Goal: Transaction & Acquisition: Purchase product/service

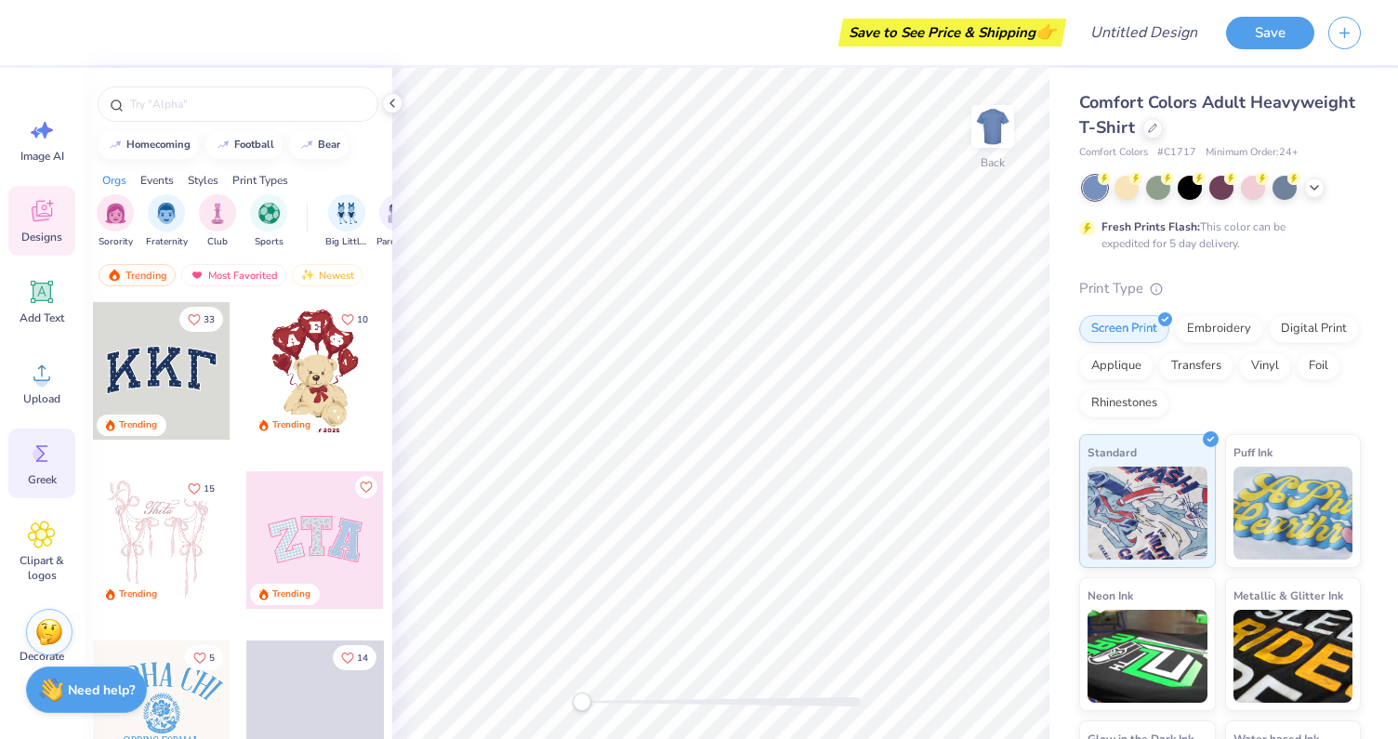
scroll to position [75, 0]
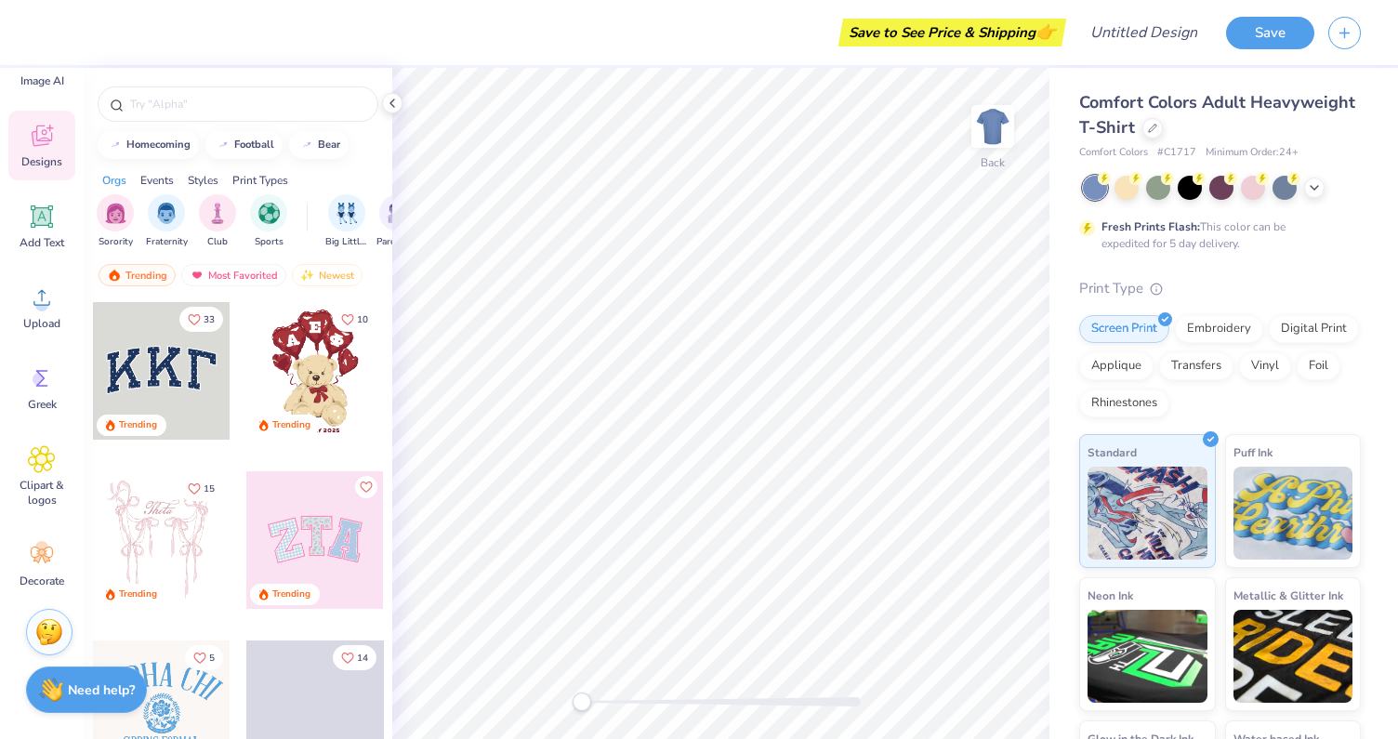
click at [1152, 99] on span "Comfort Colors Adult Heavyweight T-Shirt" at bounding box center [1217, 114] width 276 height 47
click at [1148, 129] on icon at bounding box center [1152, 126] width 9 height 9
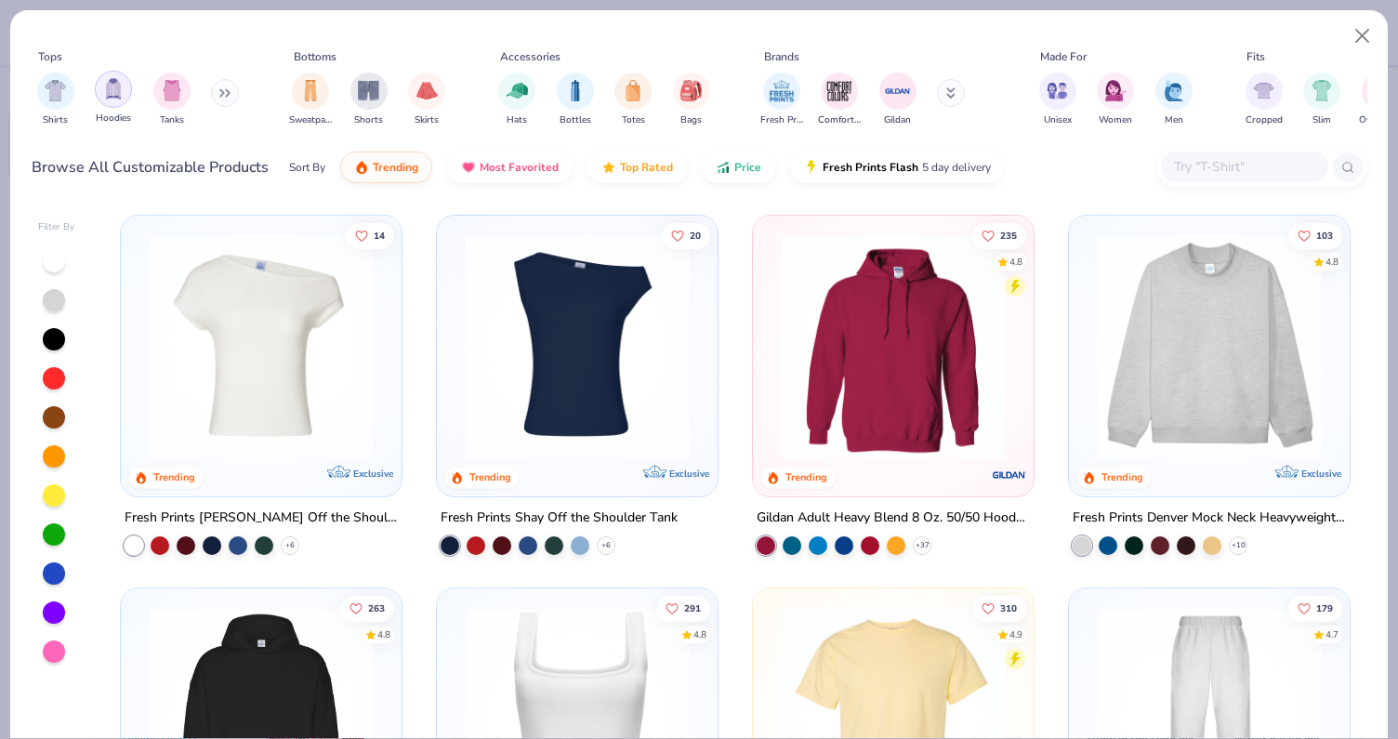
click at [112, 100] on div "filter for Hoodies" at bounding box center [113, 89] width 37 height 37
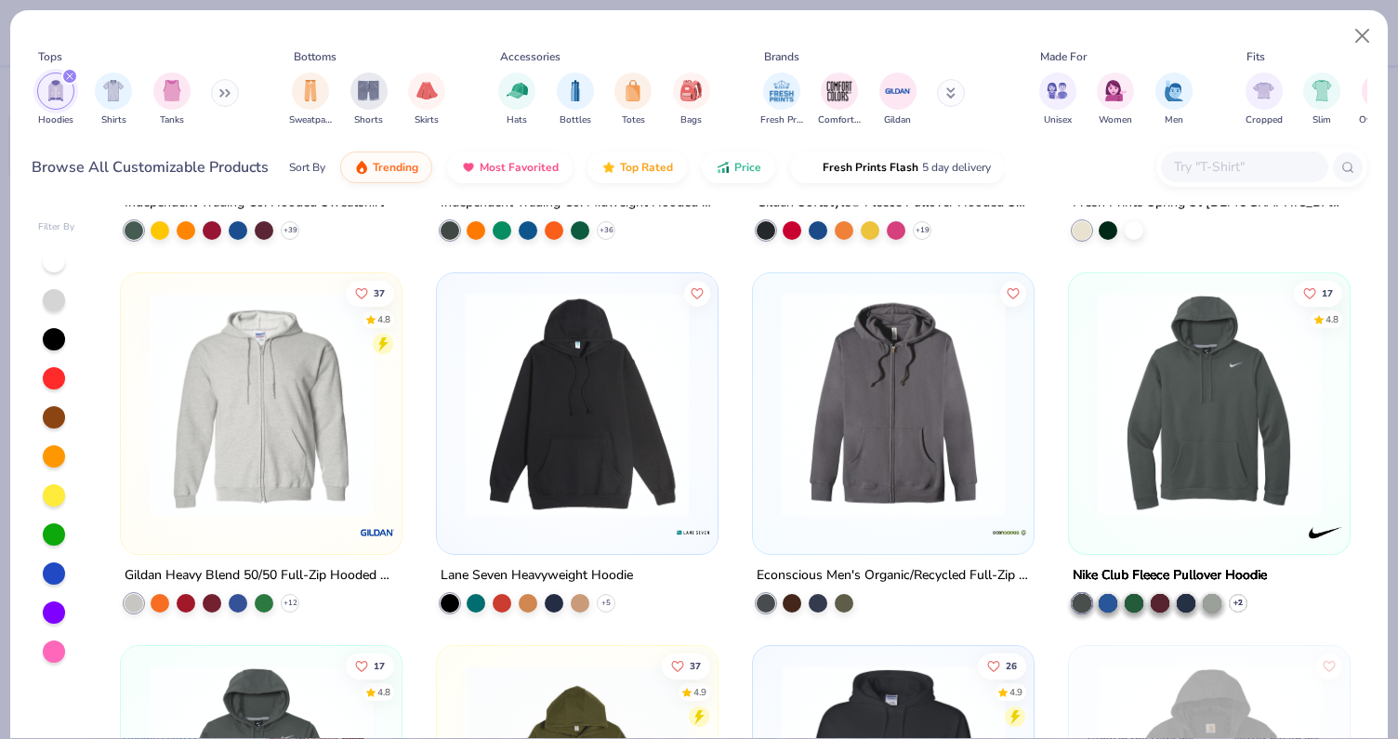
scroll to position [1424, 0]
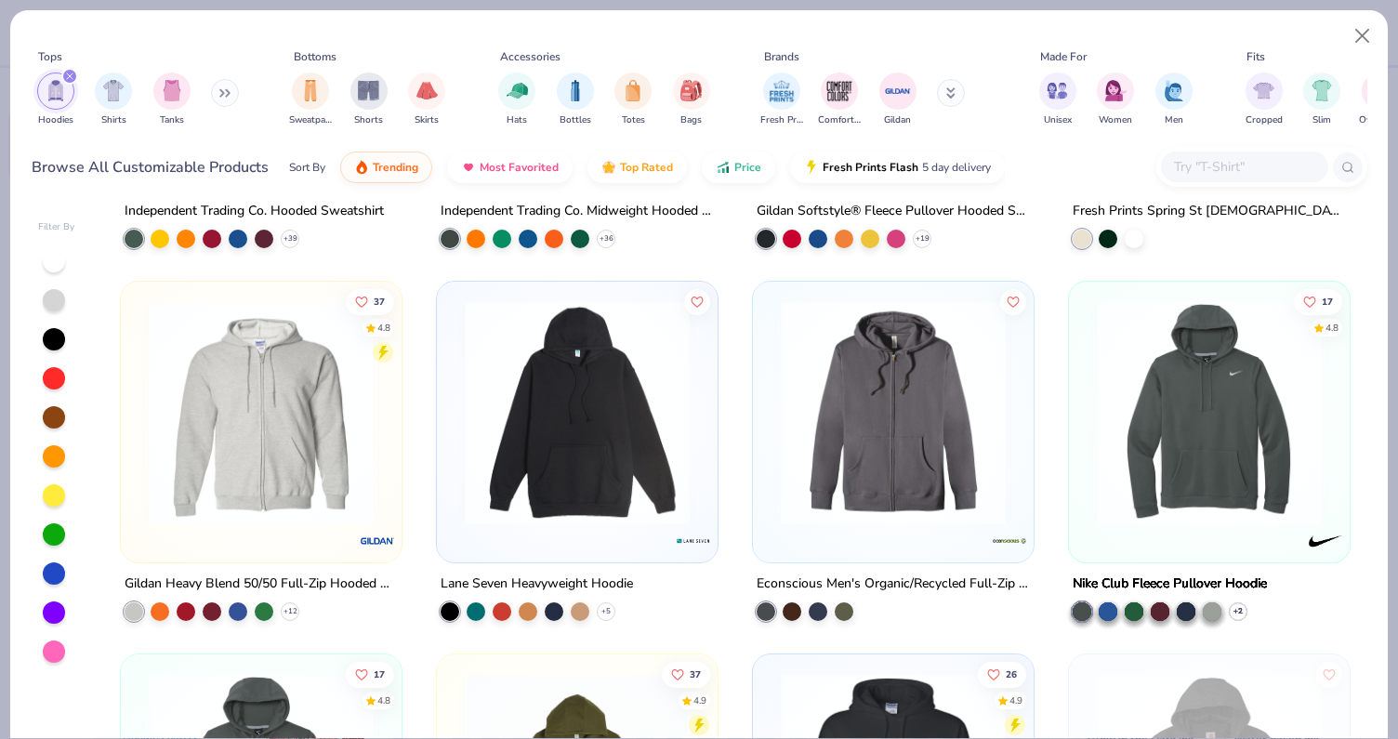
click at [296, 441] on img at bounding box center [261, 412] width 244 height 225
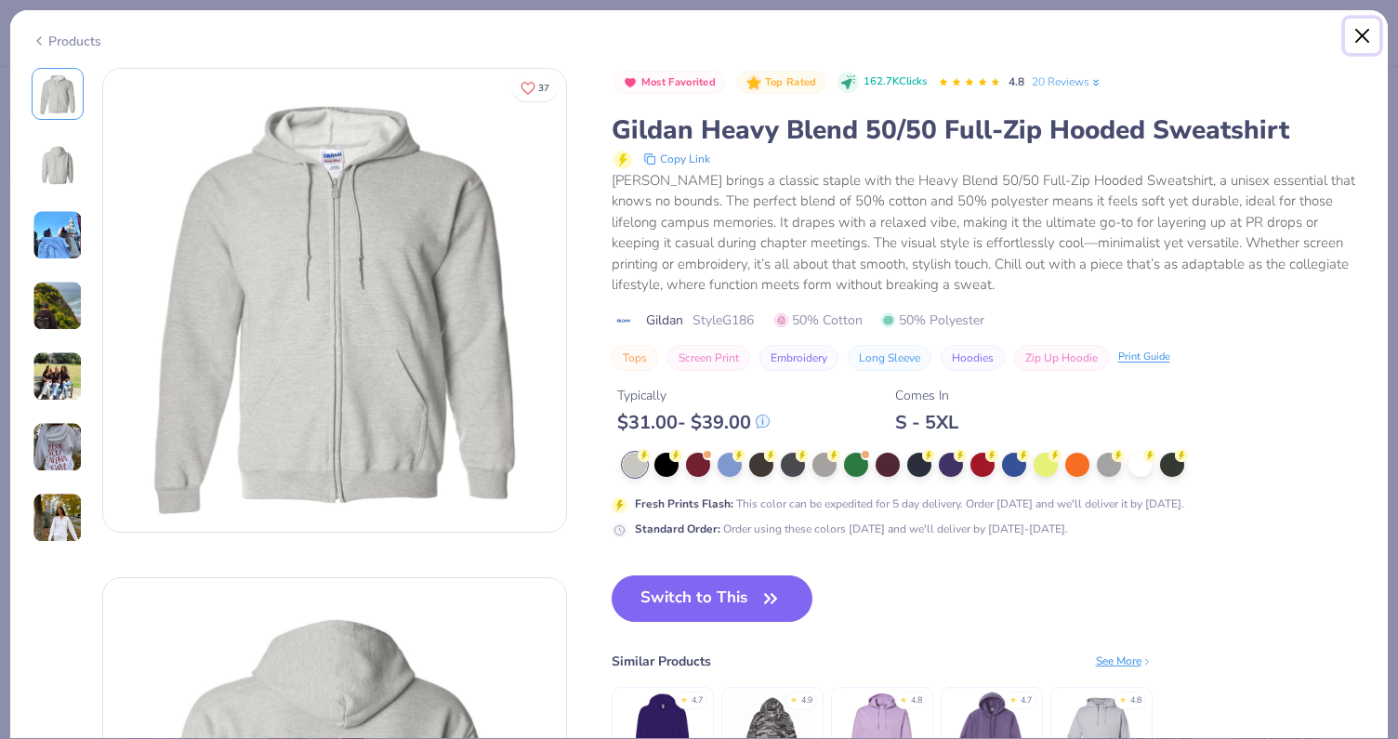
click at [1352, 37] on button "Close" at bounding box center [1362, 36] width 35 height 35
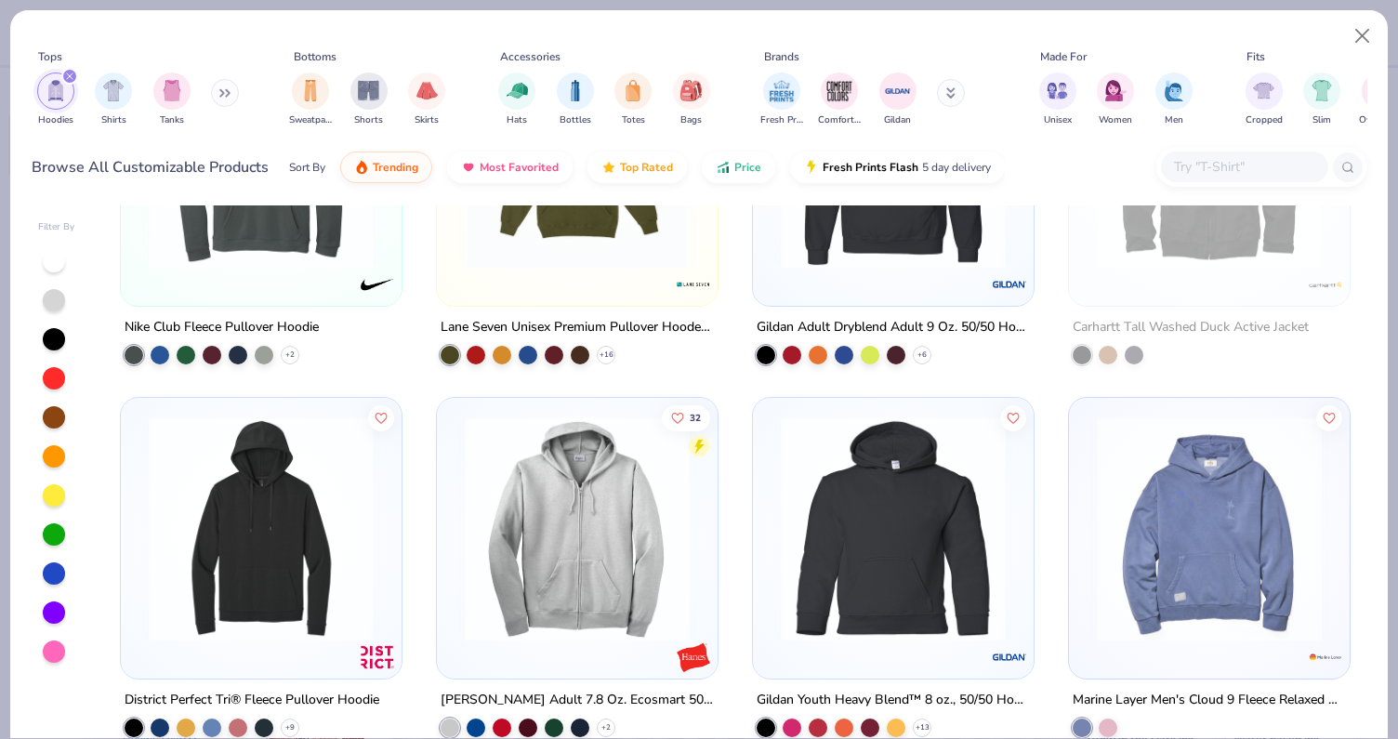
scroll to position [2064, 0]
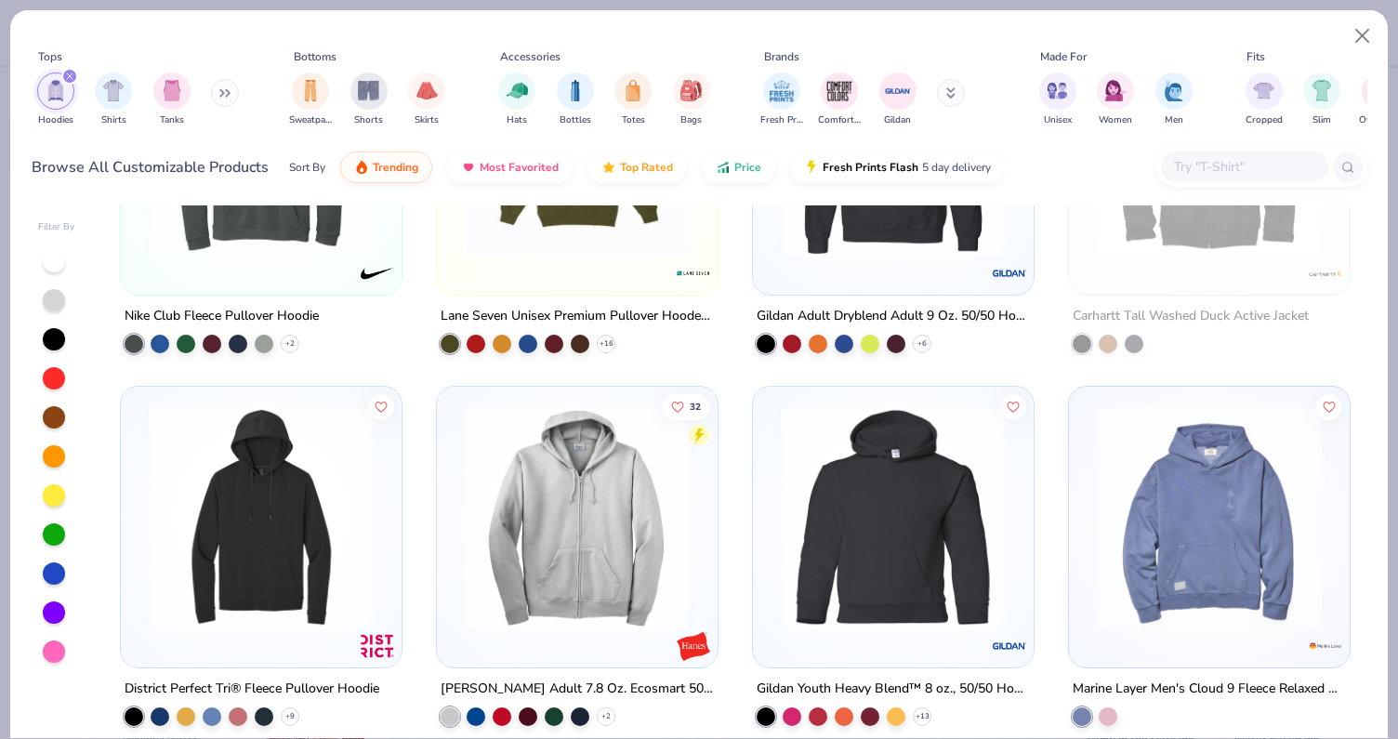
click at [587, 527] on img at bounding box center [577, 516] width 244 height 225
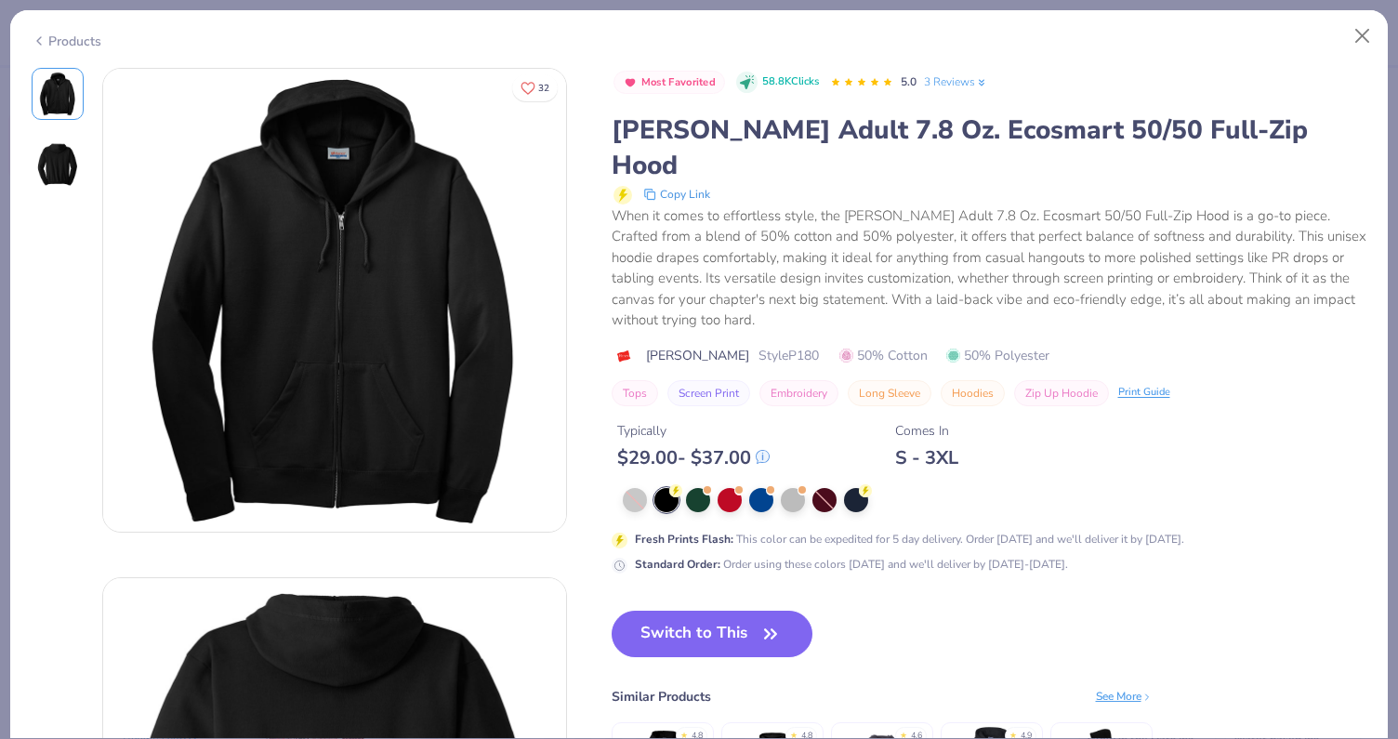
click at [55, 146] on img at bounding box center [57, 164] width 45 height 45
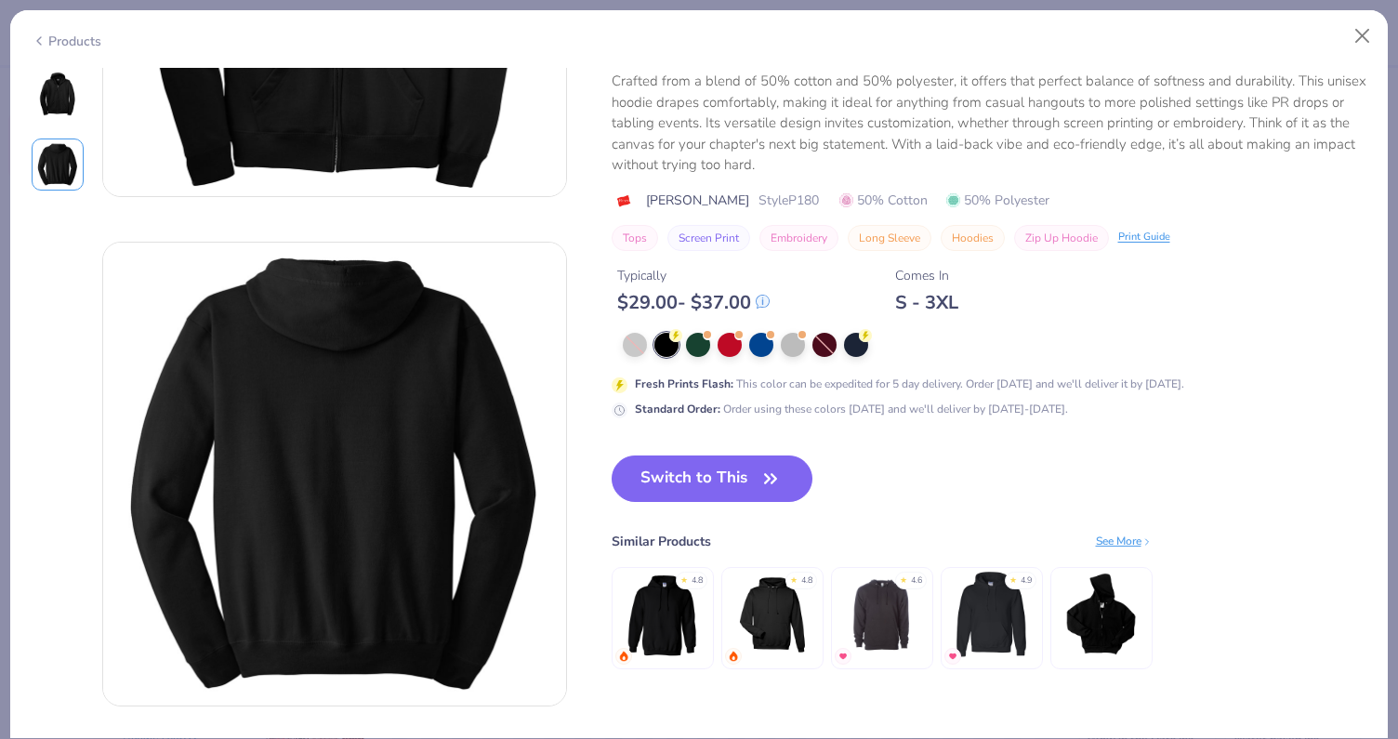
scroll to position [152, 0]
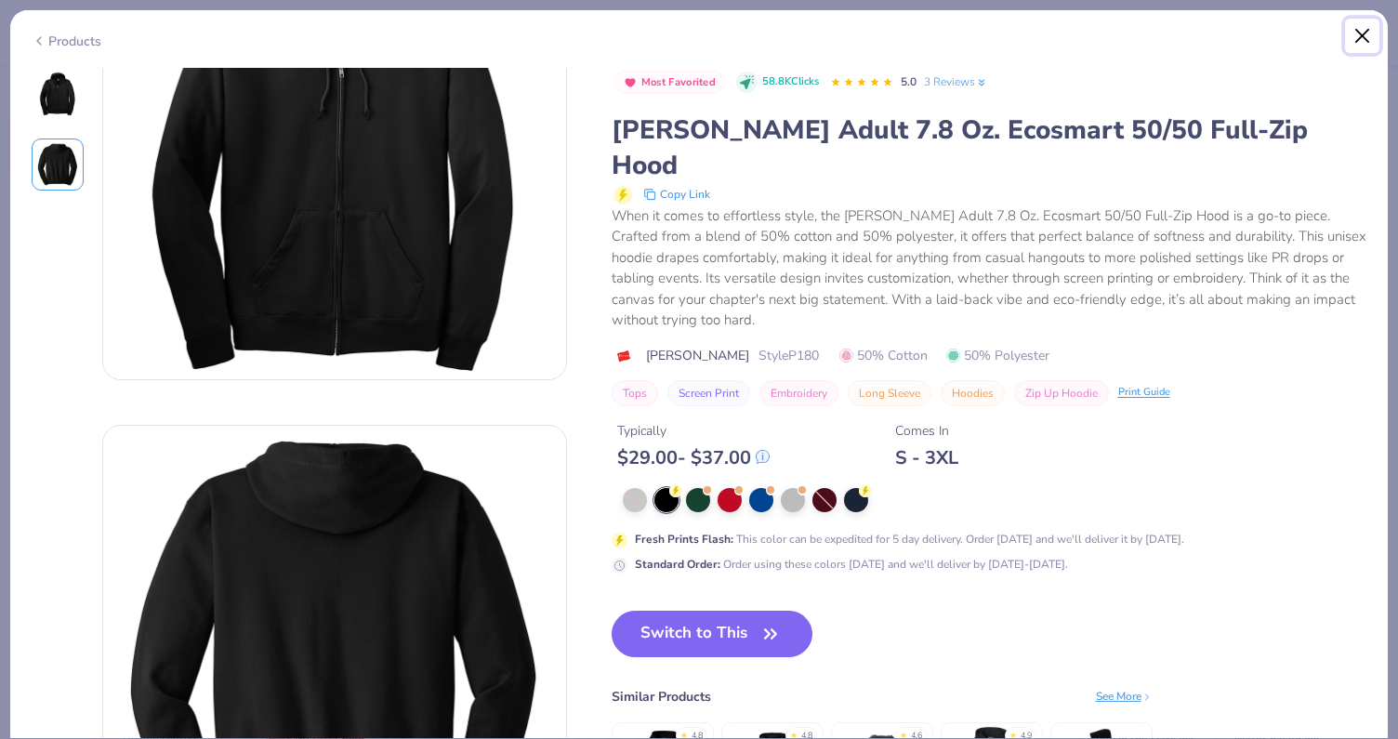
click at [1370, 34] on button "Close" at bounding box center [1362, 36] width 35 height 35
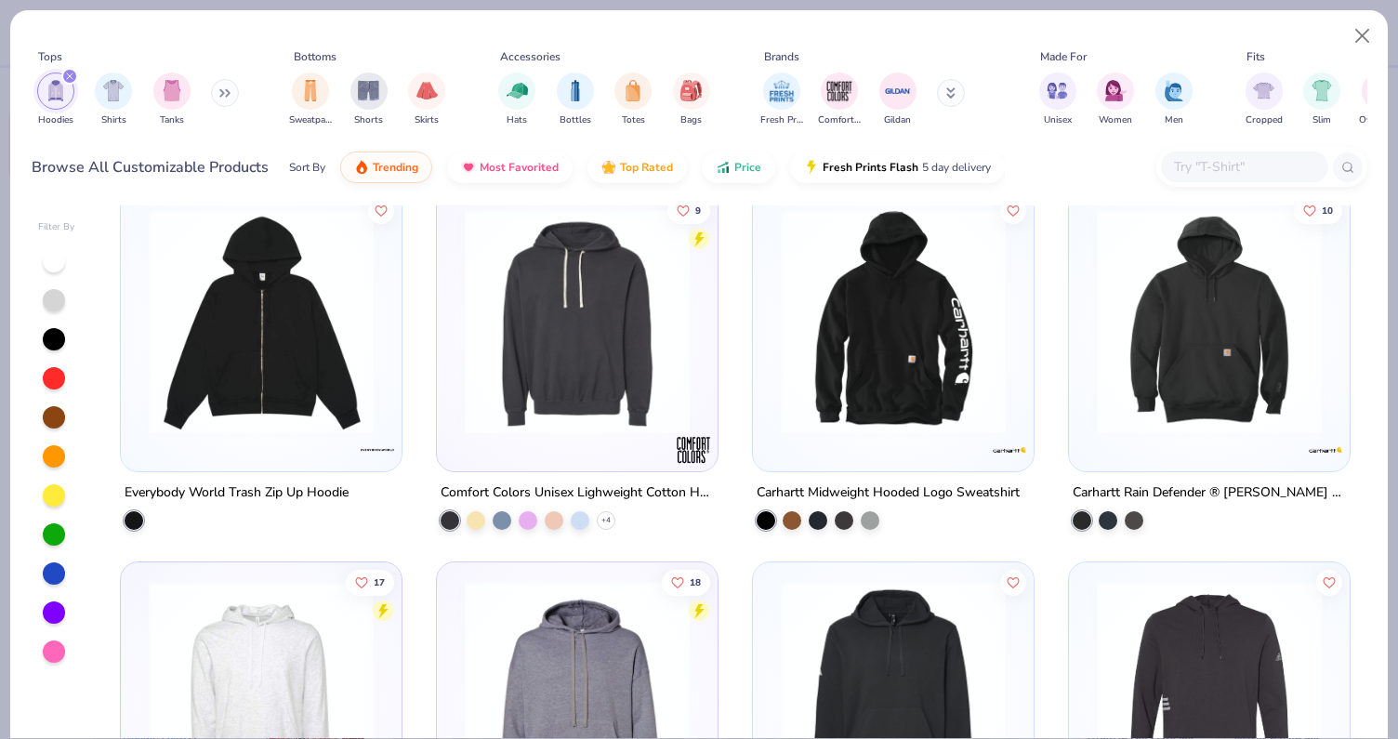
scroll to position [3713, 0]
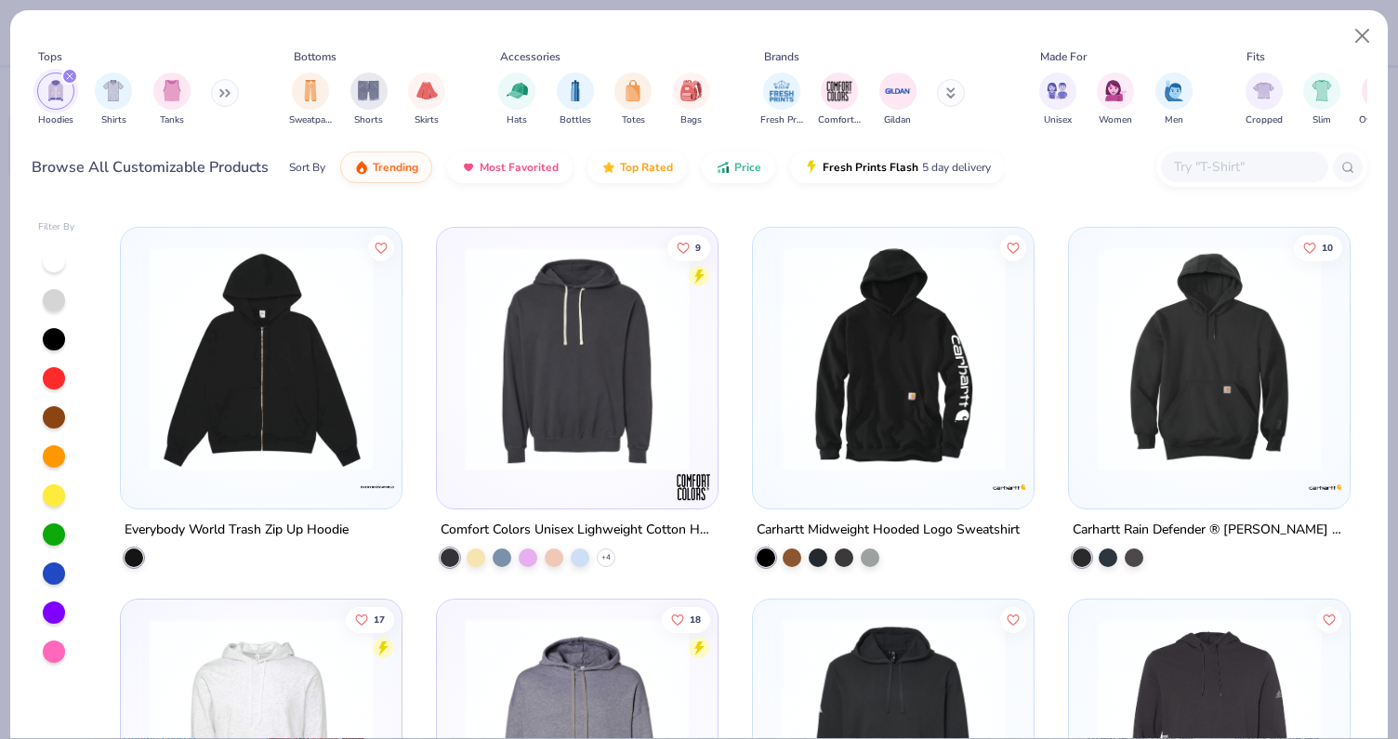
click at [289, 412] on img at bounding box center [261, 357] width 244 height 225
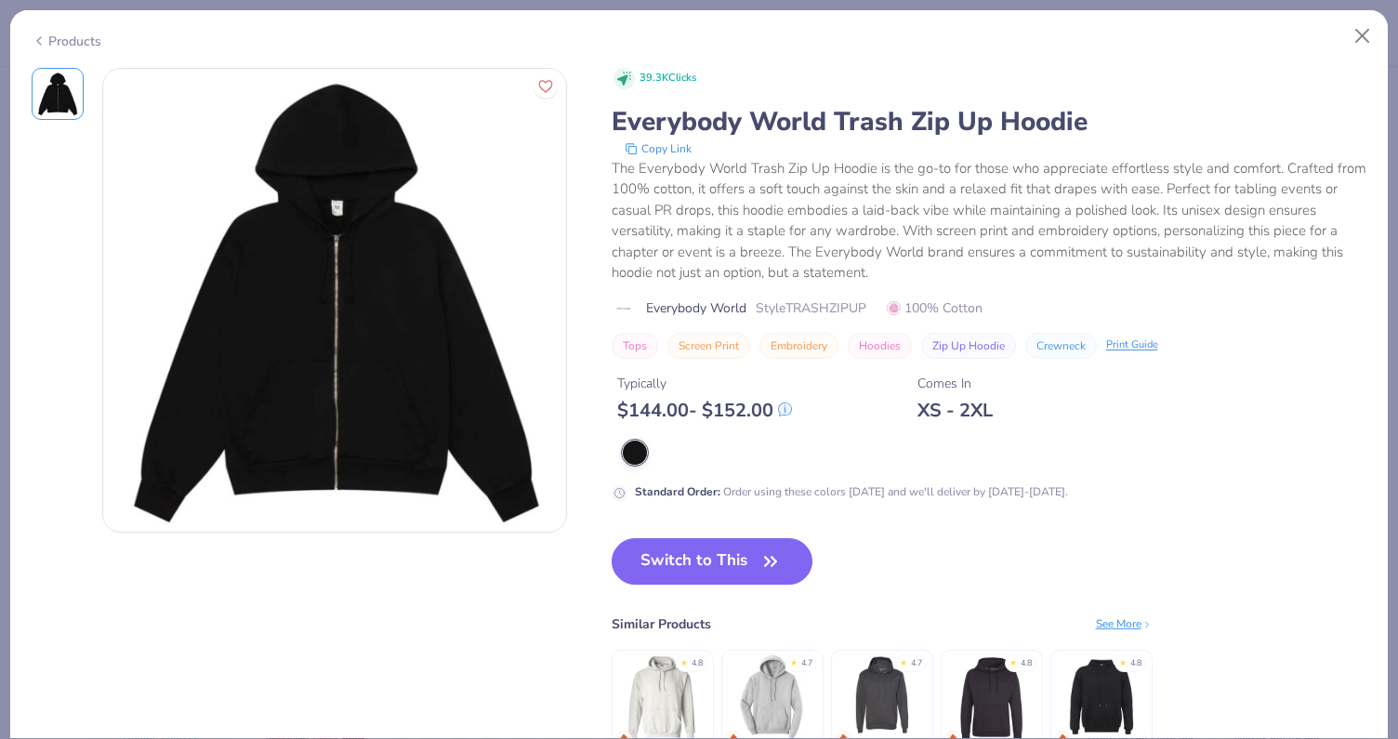
click at [1359, 14] on div "Products" at bounding box center [699, 34] width 1378 height 48
click at [1358, 22] on button "Close" at bounding box center [1362, 36] width 35 height 35
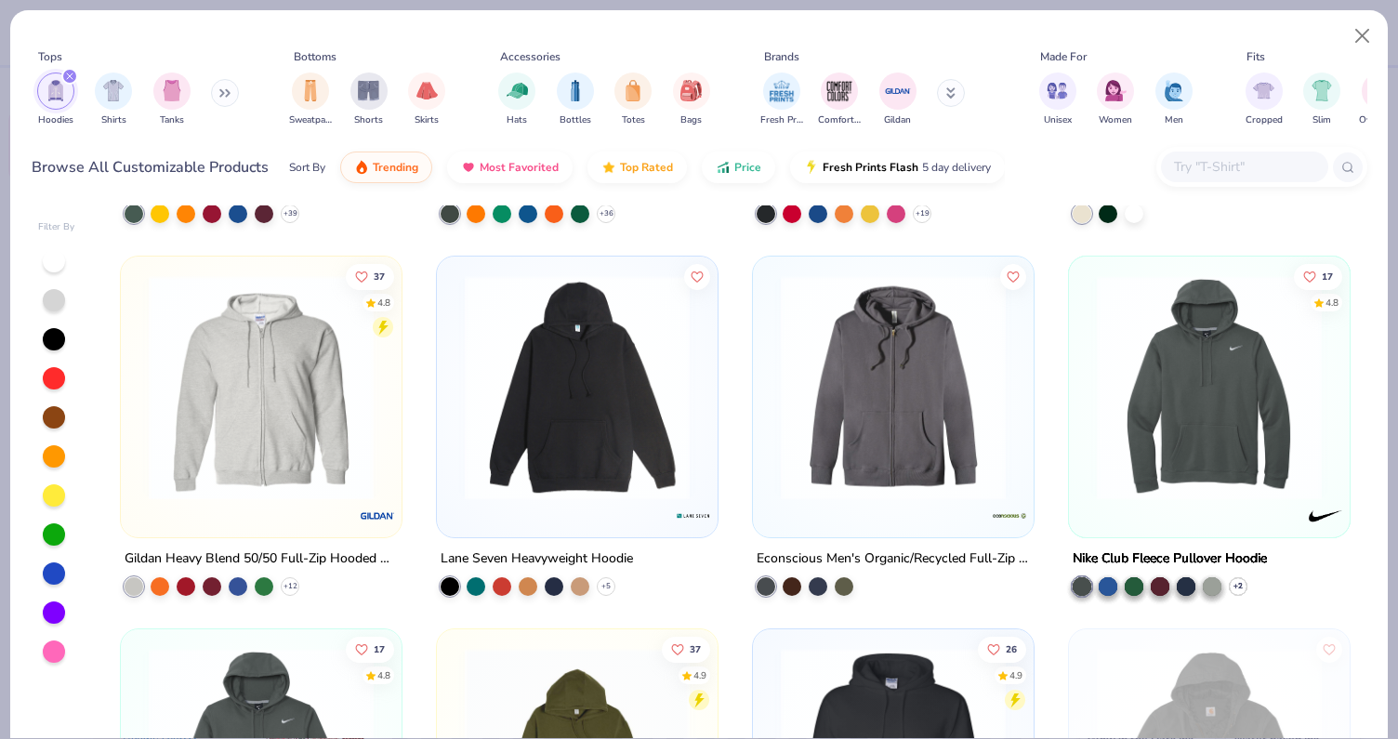
scroll to position [1481, 0]
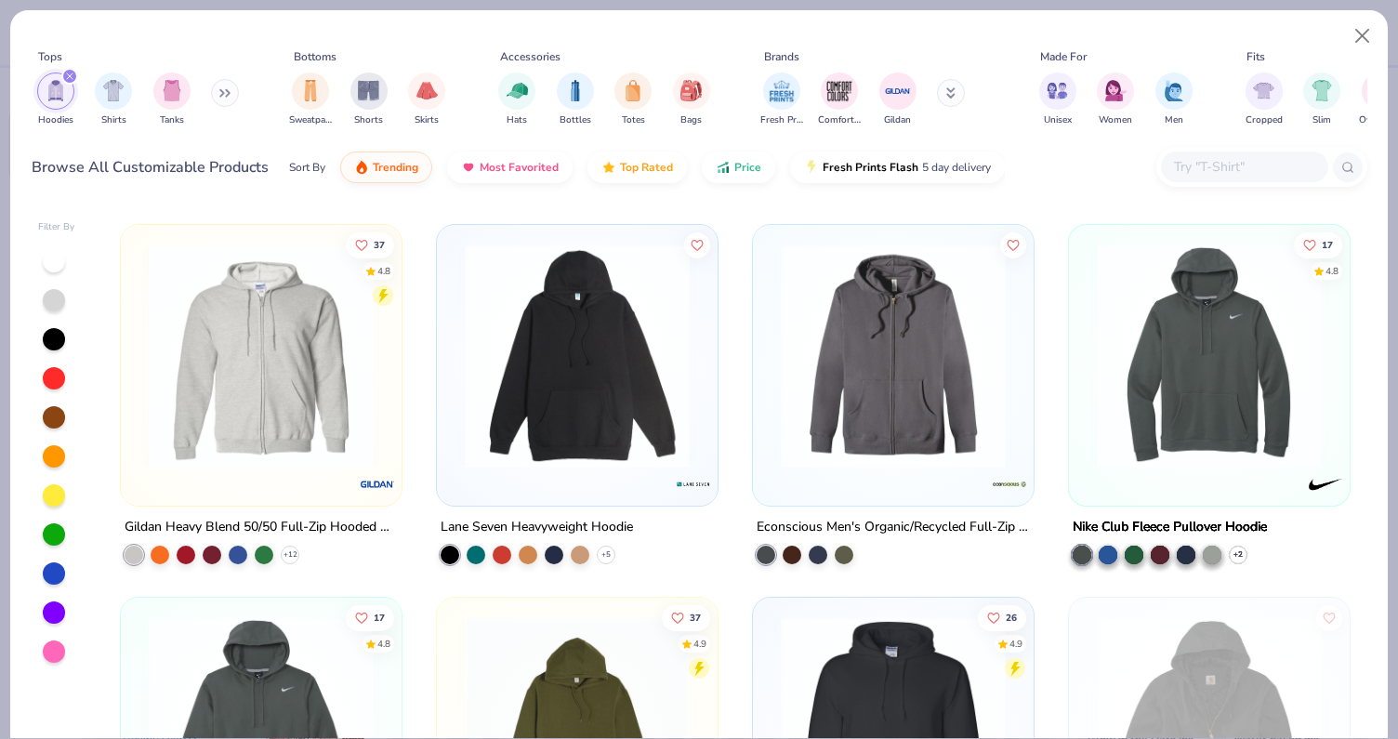
click at [263, 398] on img at bounding box center [261, 356] width 244 height 225
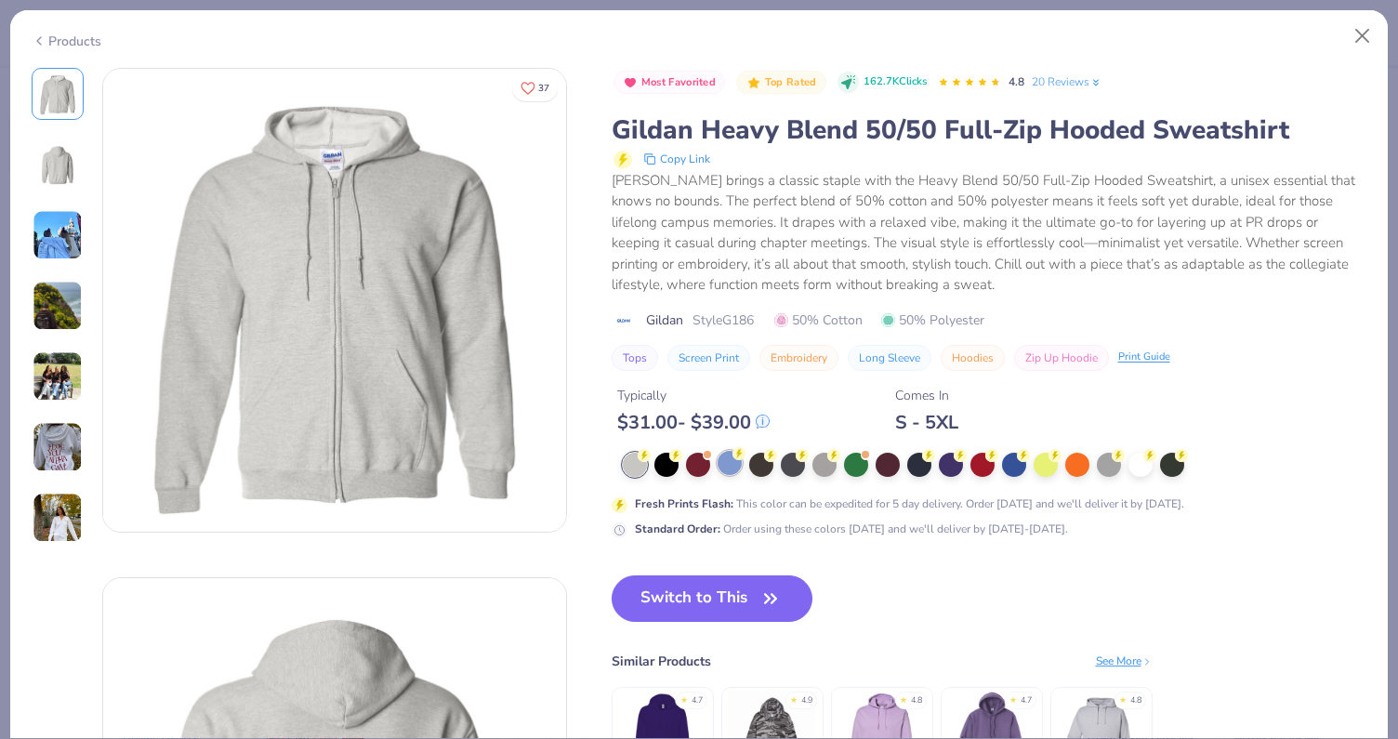
click at [723, 468] on div at bounding box center [730, 463] width 24 height 24
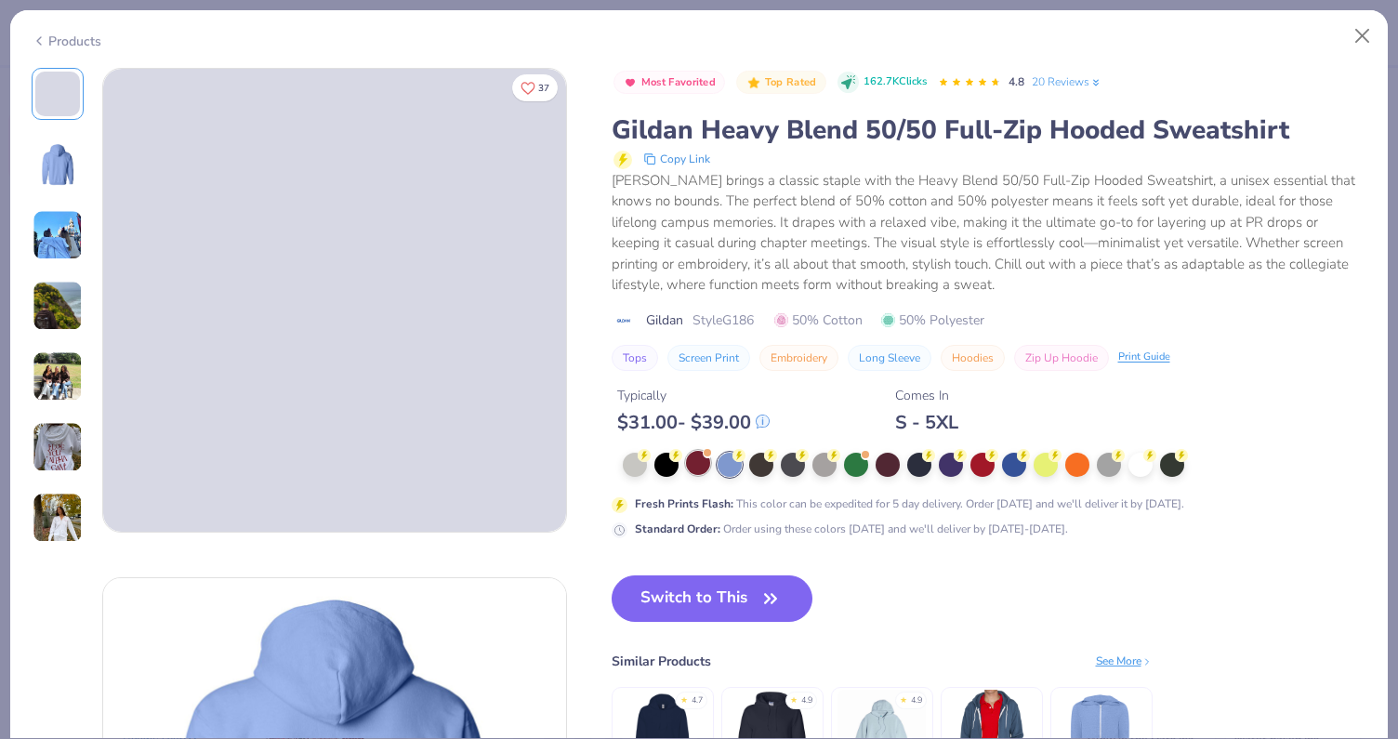
click at [701, 467] on div at bounding box center [698, 463] width 24 height 24
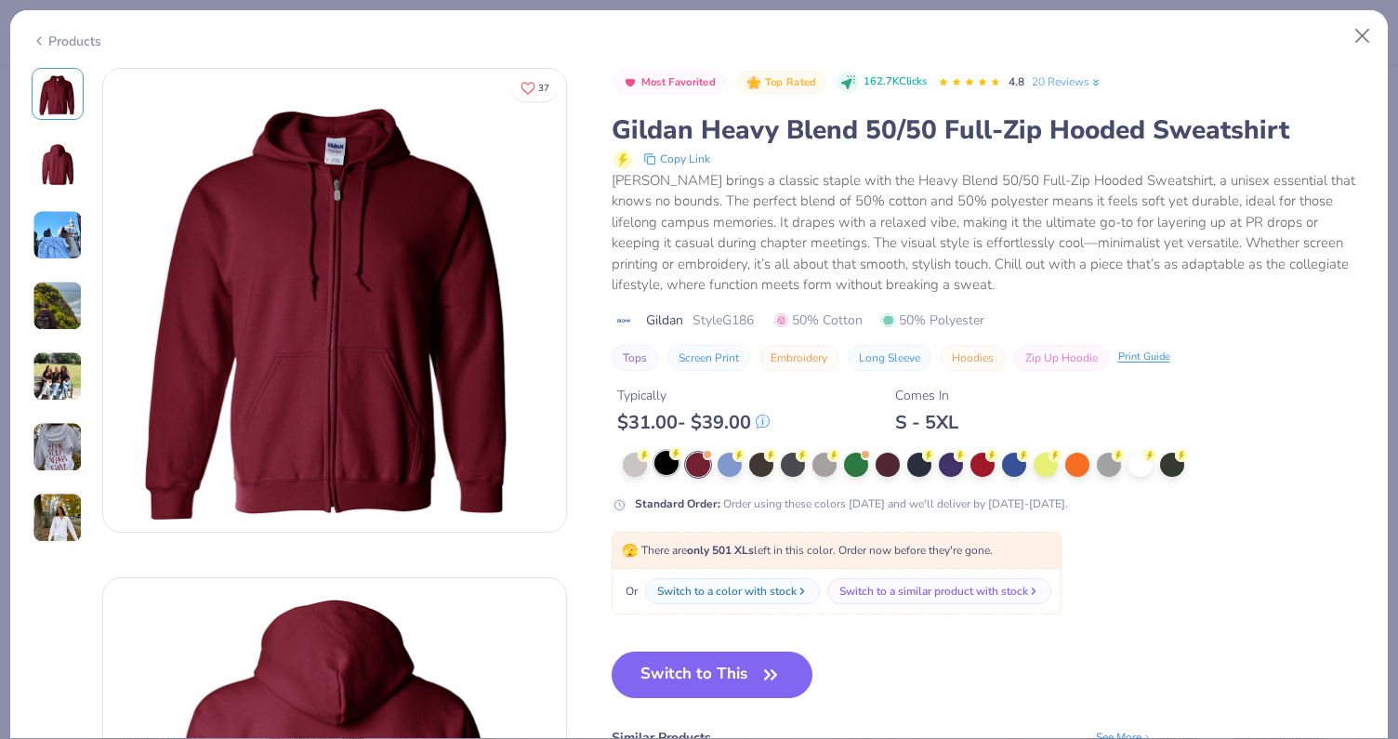
click at [662, 468] on div at bounding box center [666, 463] width 24 height 24
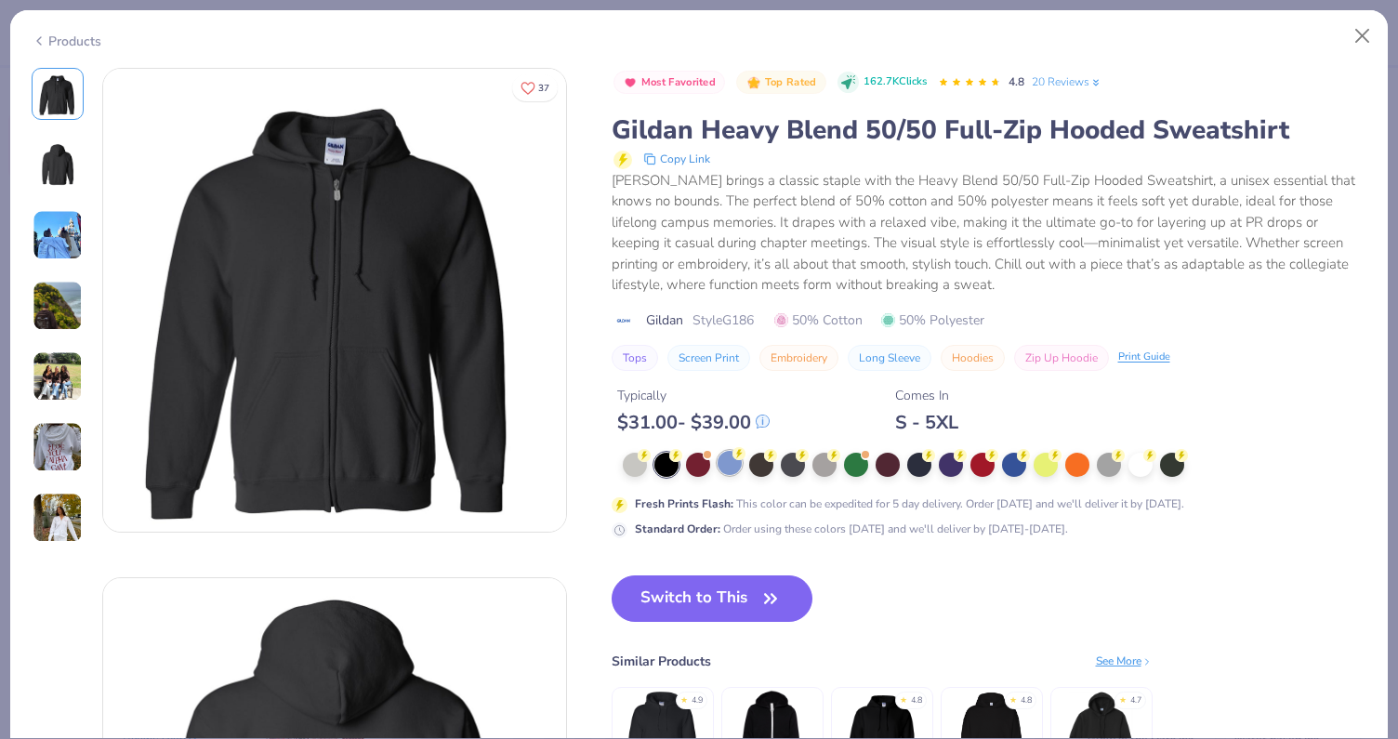
click at [729, 459] on div at bounding box center [730, 463] width 24 height 24
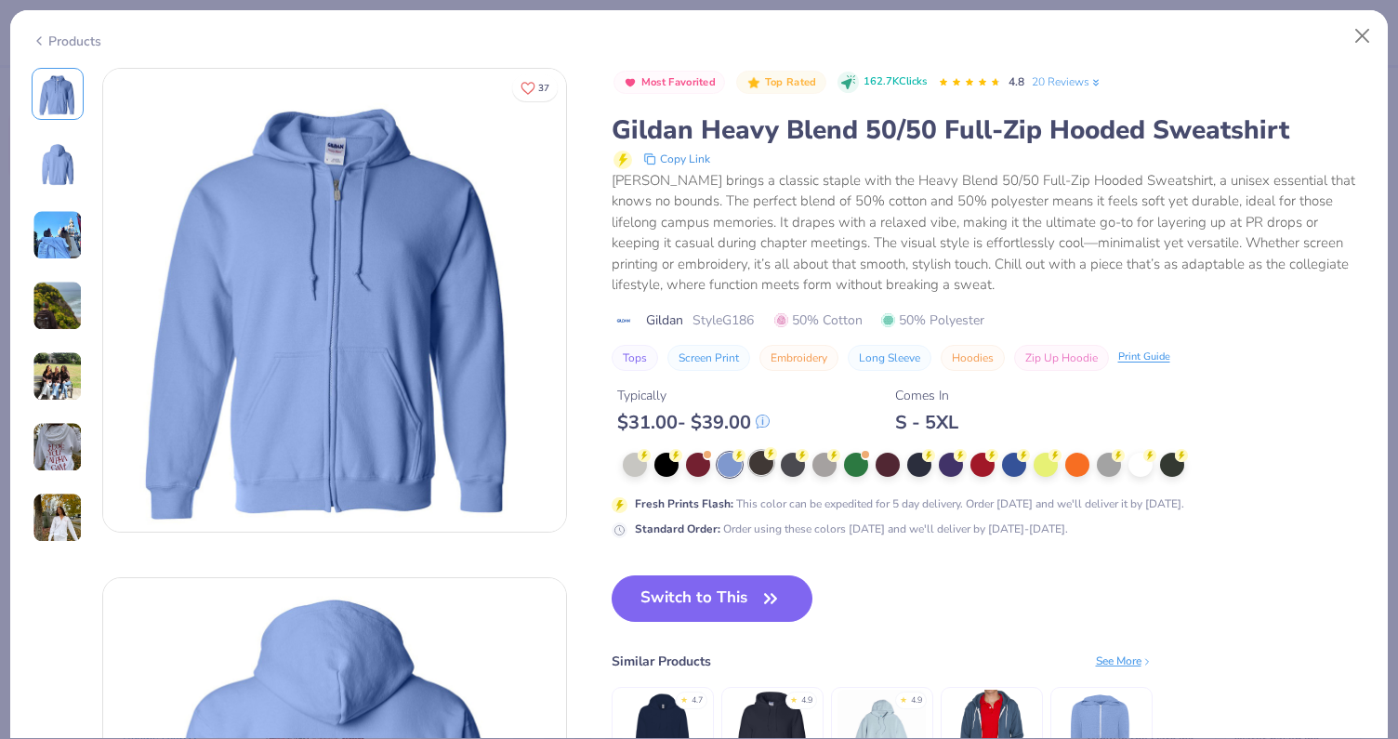
click at [761, 459] on div at bounding box center [761, 463] width 24 height 24
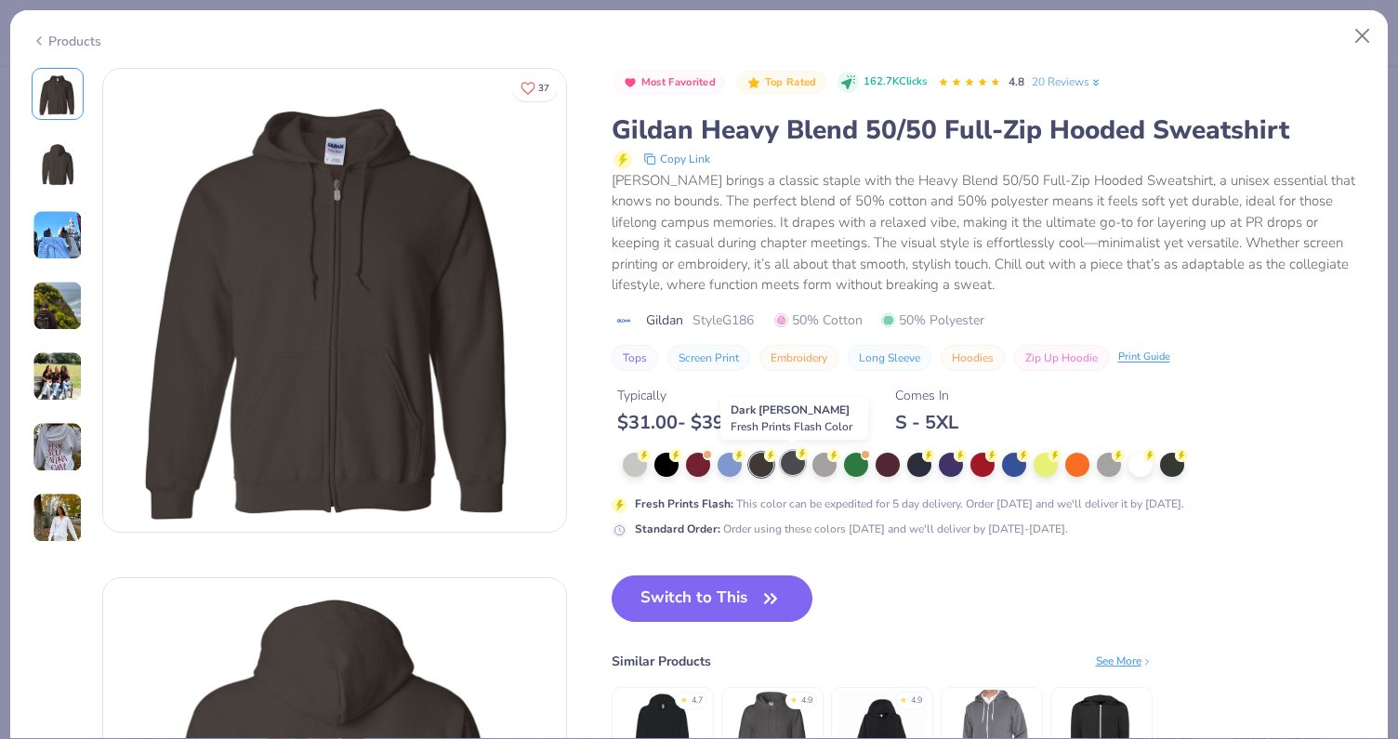
click at [791, 460] on div at bounding box center [793, 463] width 24 height 24
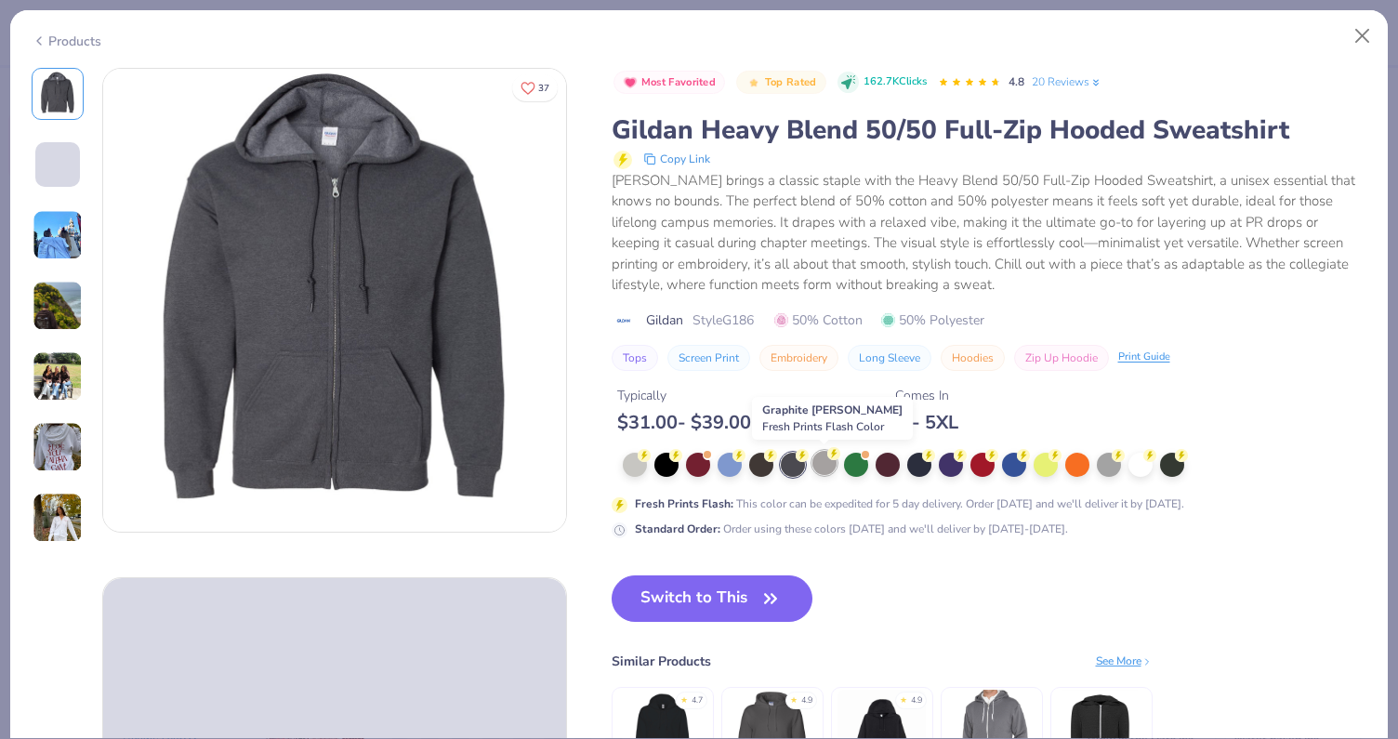
click at [821, 461] on div at bounding box center [824, 463] width 24 height 24
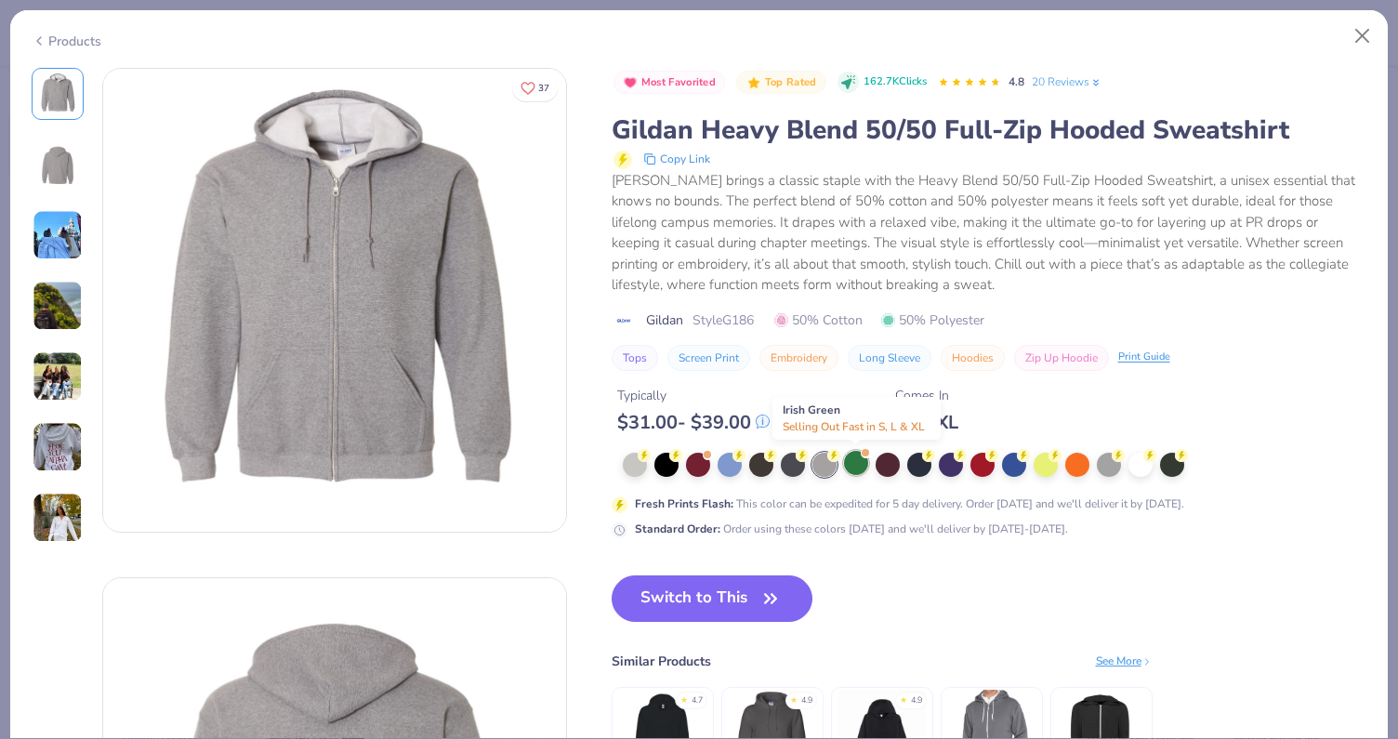
click at [854, 461] on div at bounding box center [856, 463] width 24 height 24
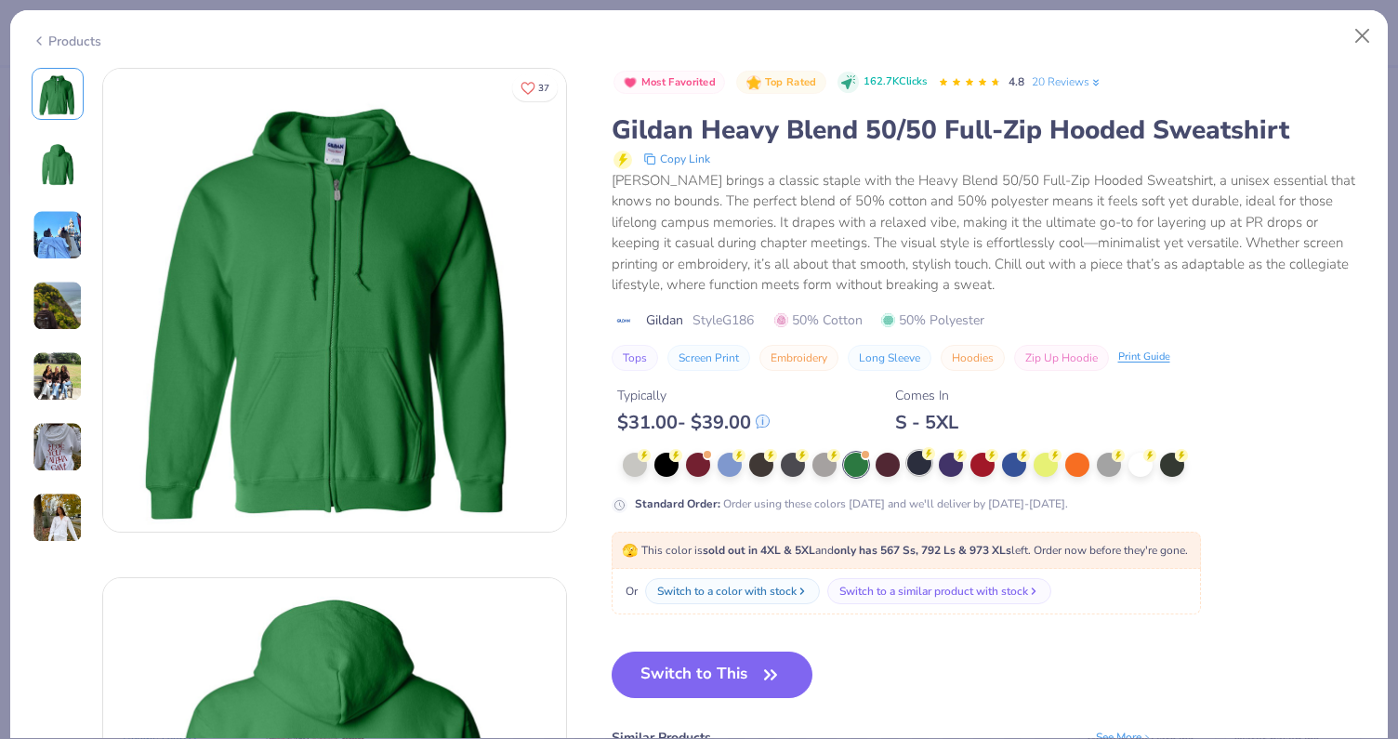
click at [911, 459] on div at bounding box center [919, 463] width 24 height 24
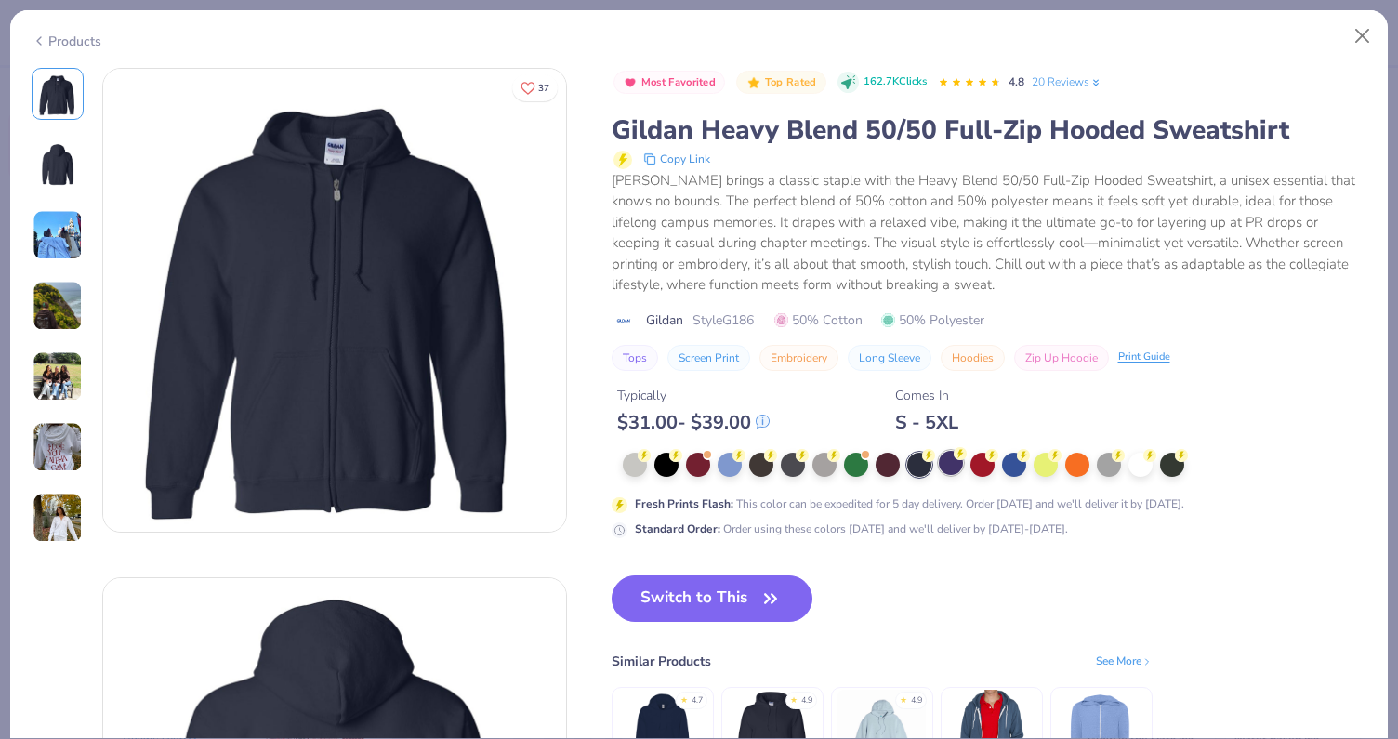
click at [939, 458] on div at bounding box center [951, 463] width 24 height 24
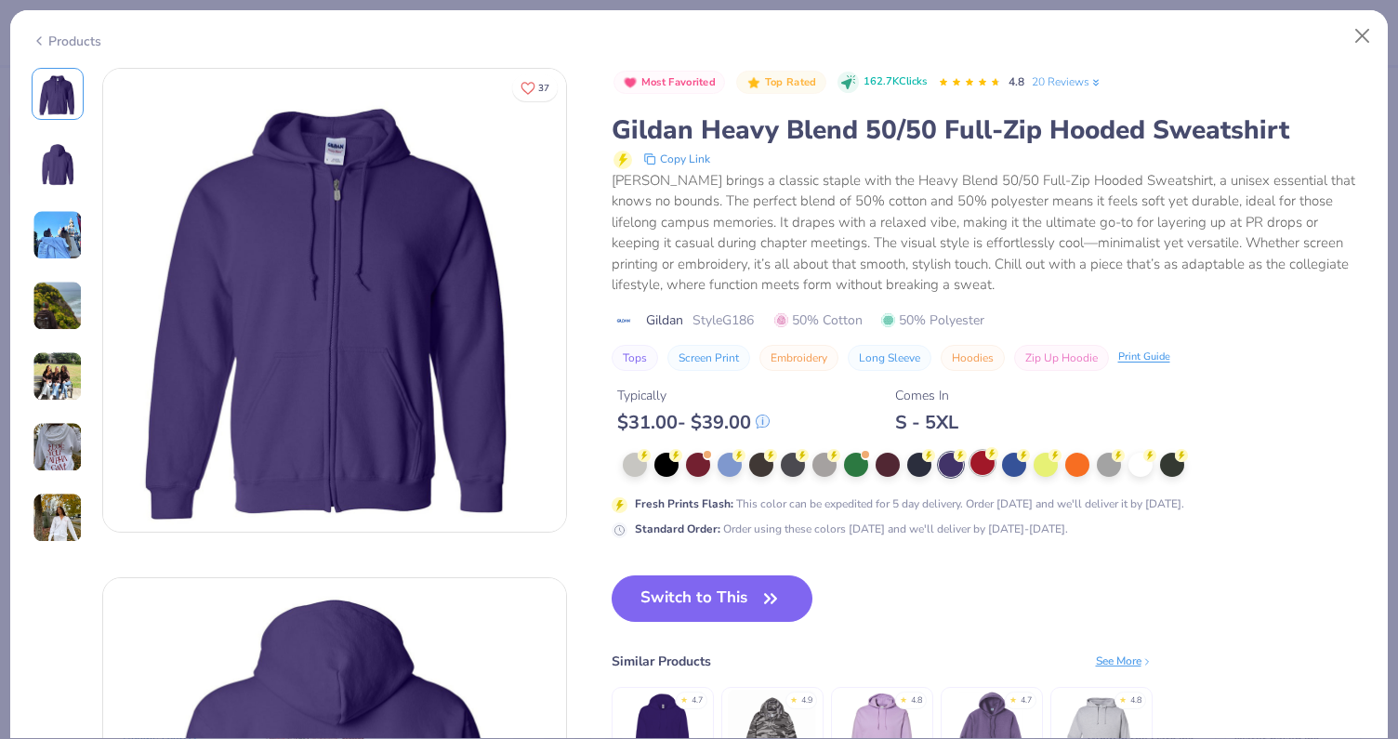
click at [987, 461] on div at bounding box center [982, 463] width 24 height 24
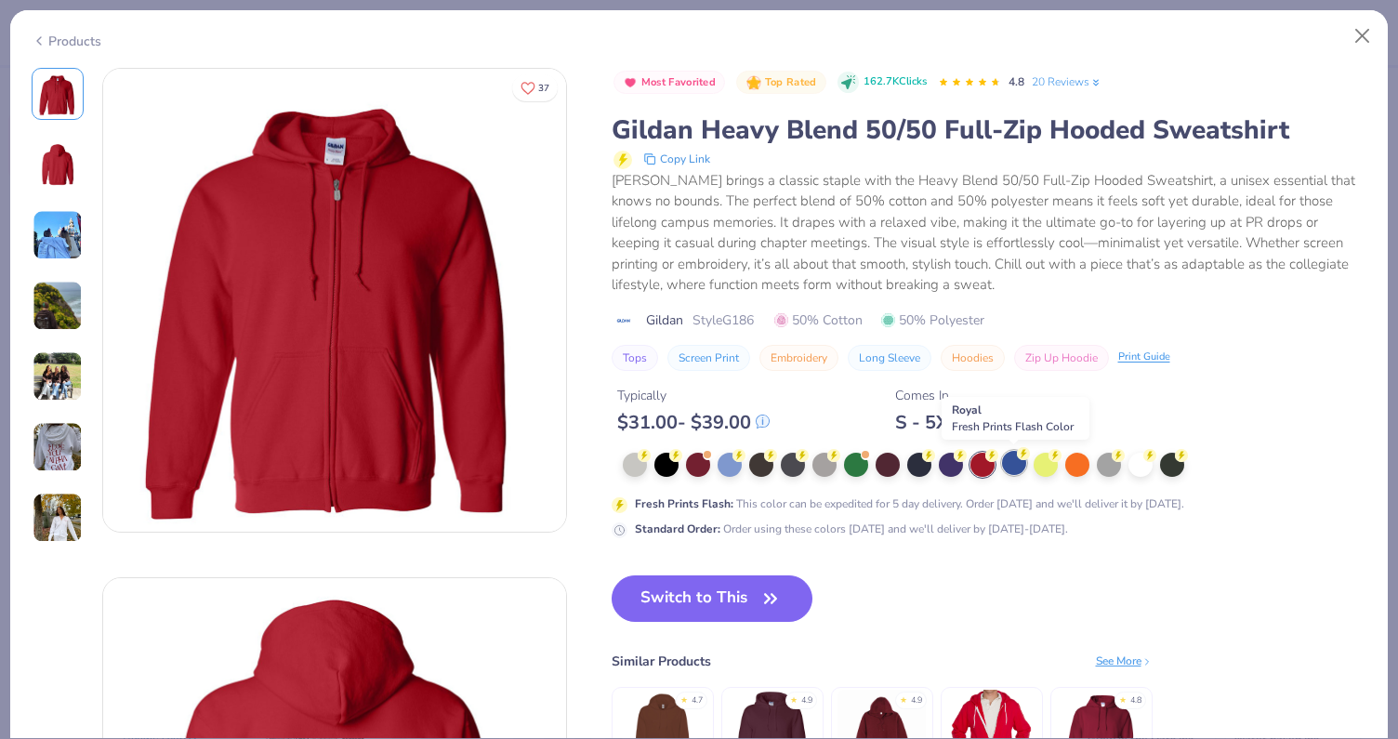
click at [1009, 463] on div at bounding box center [1014, 463] width 24 height 24
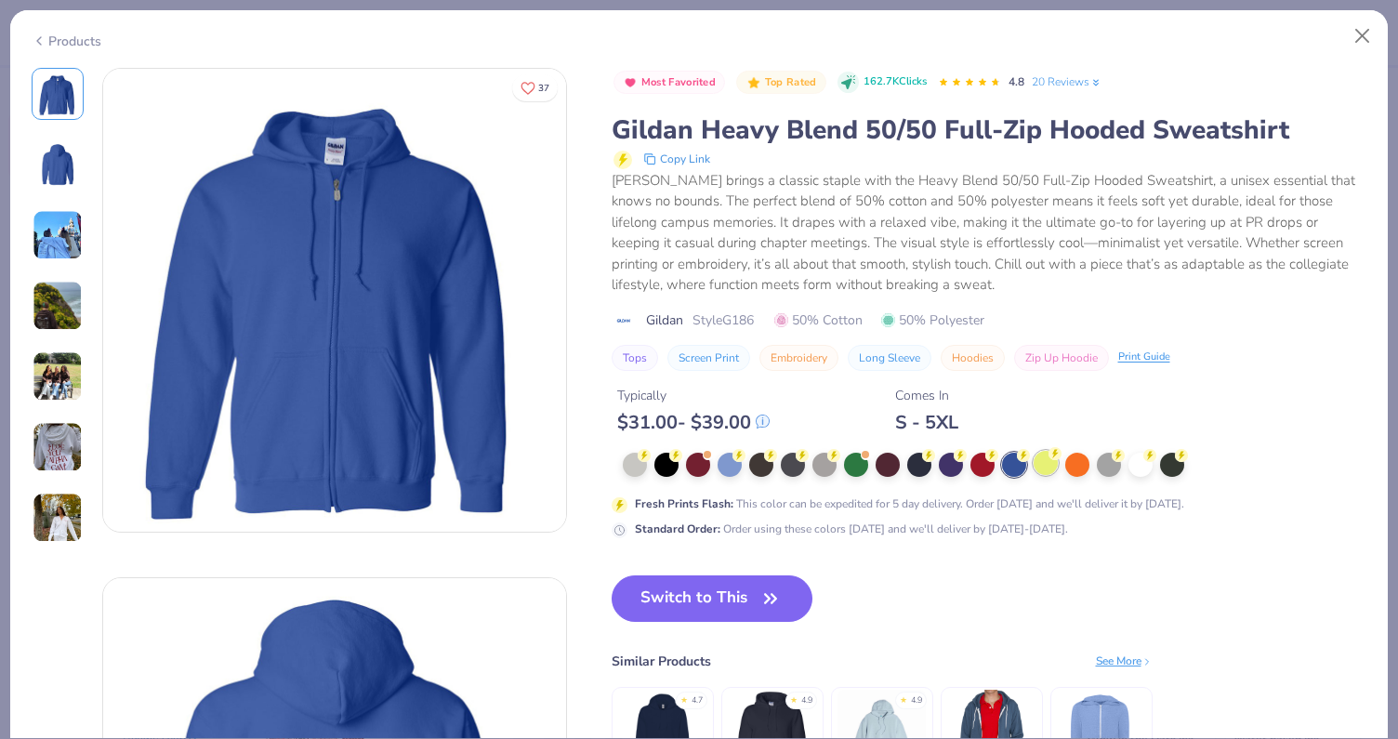
click at [1042, 465] on div at bounding box center [1046, 463] width 24 height 24
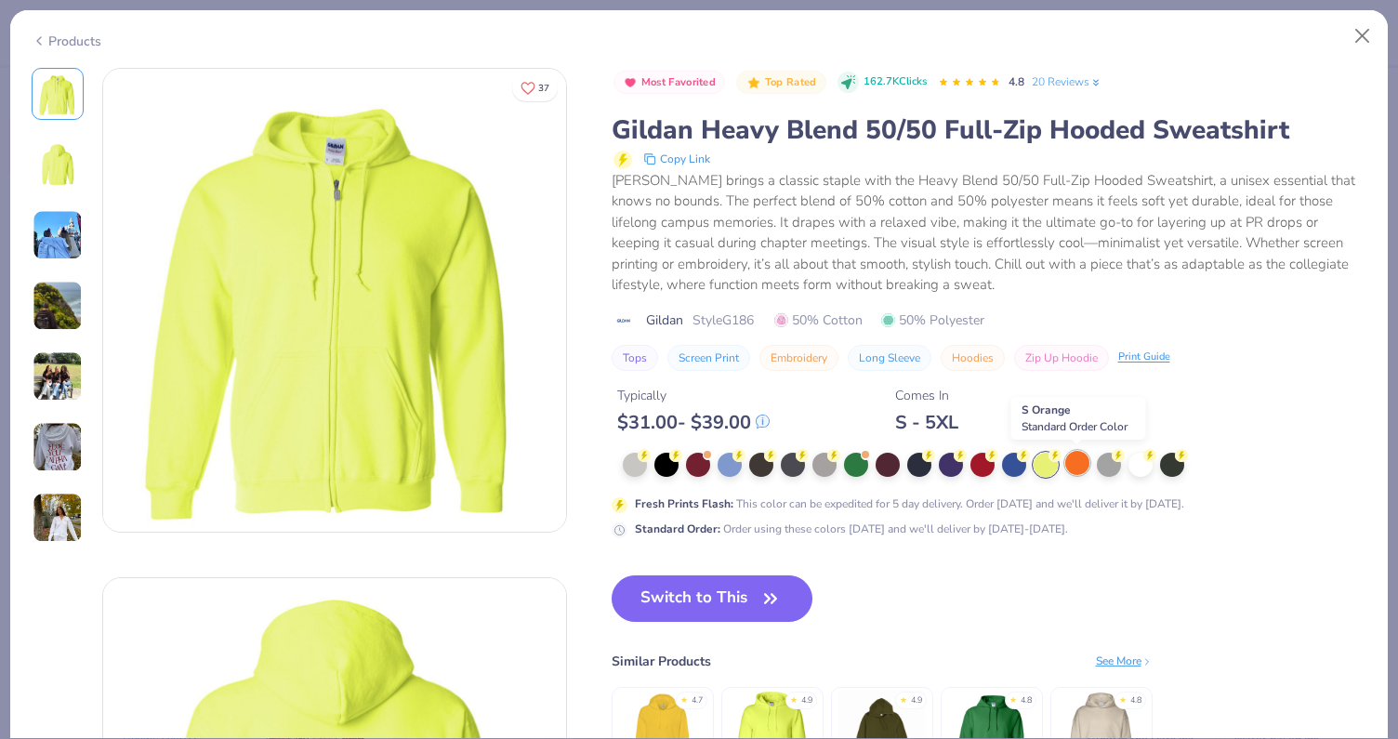
click at [1077, 468] on div at bounding box center [1077, 463] width 24 height 24
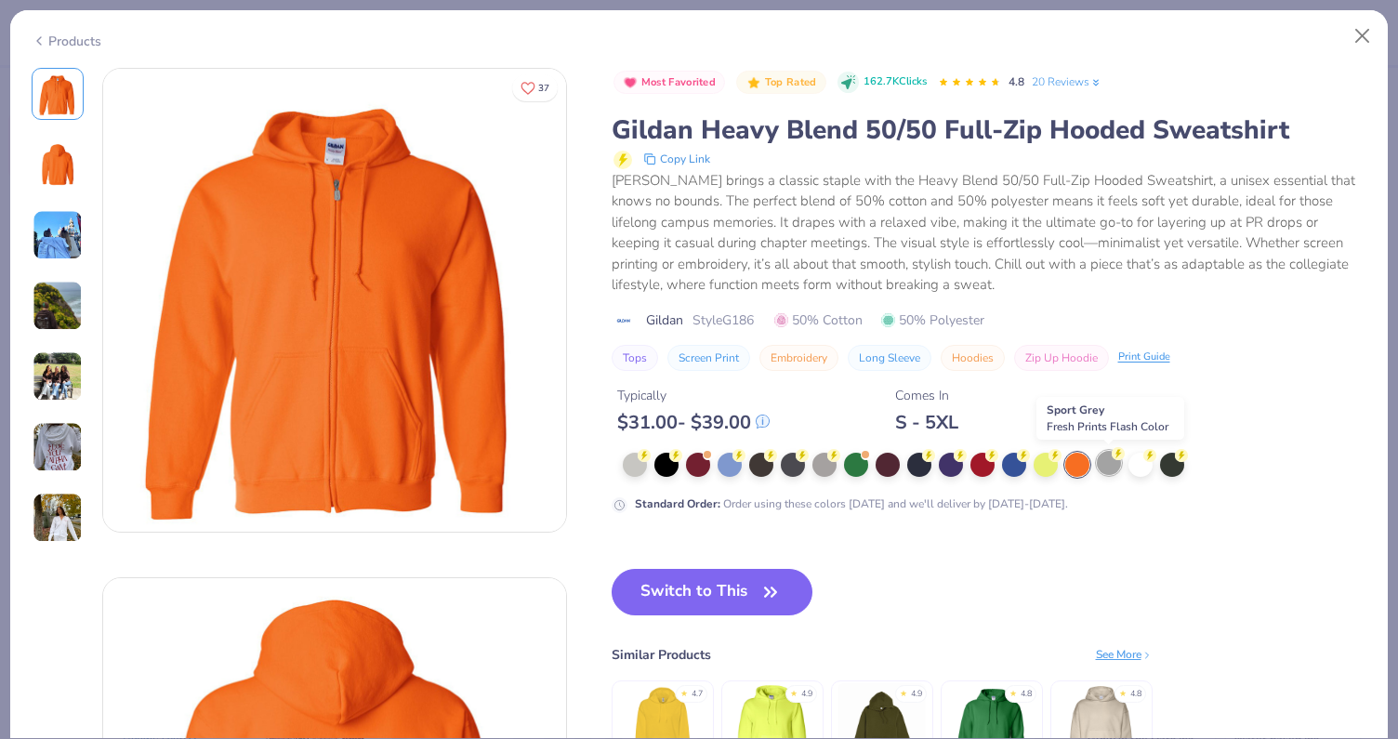
click at [1112, 469] on div at bounding box center [1109, 463] width 24 height 24
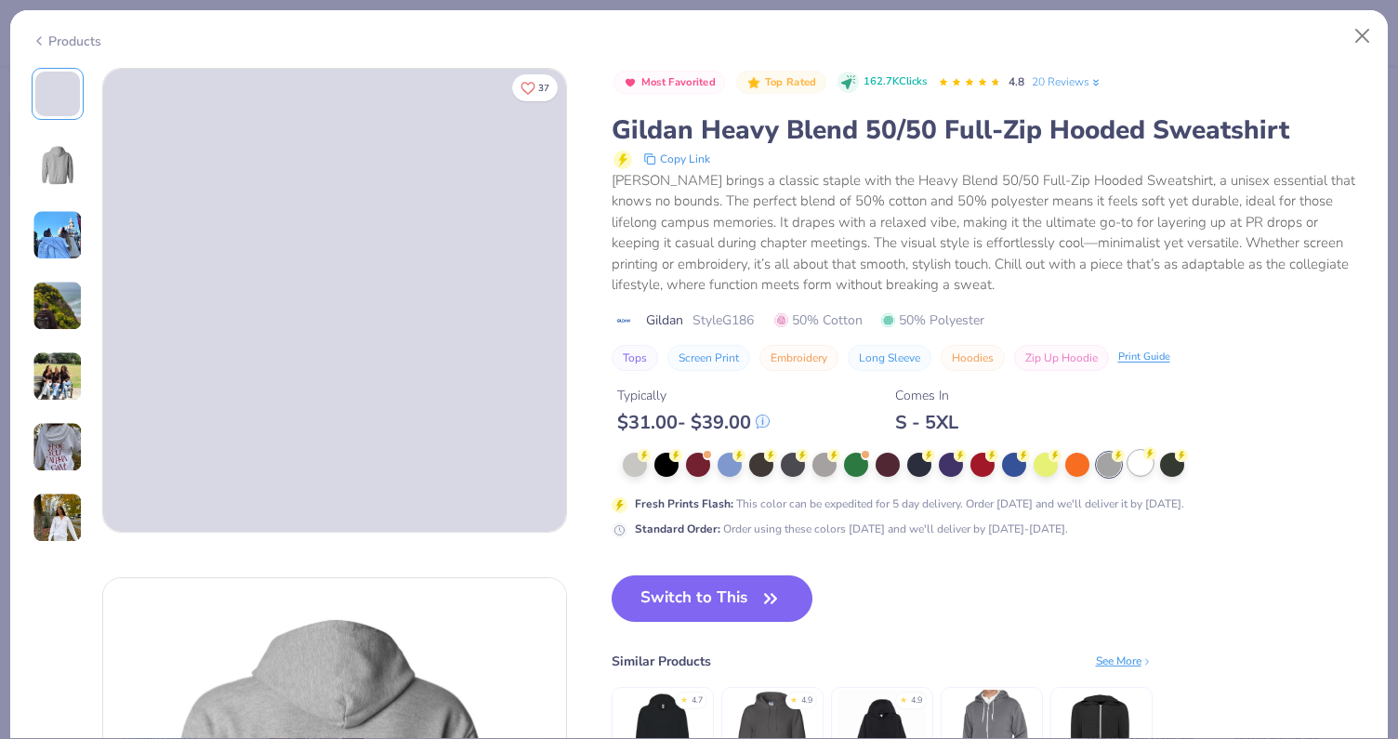
click at [1141, 469] on div at bounding box center [1140, 463] width 24 height 24
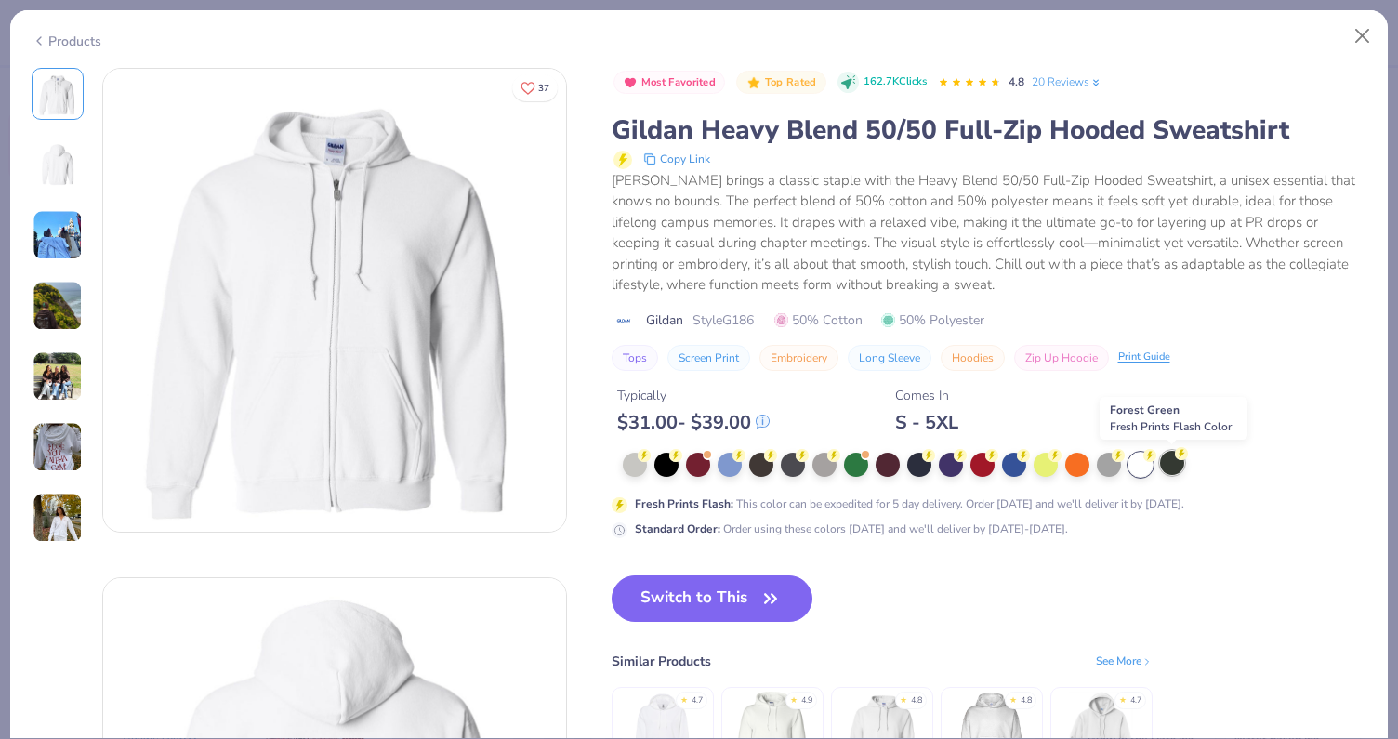
click at [1178, 468] on div at bounding box center [1172, 463] width 24 height 24
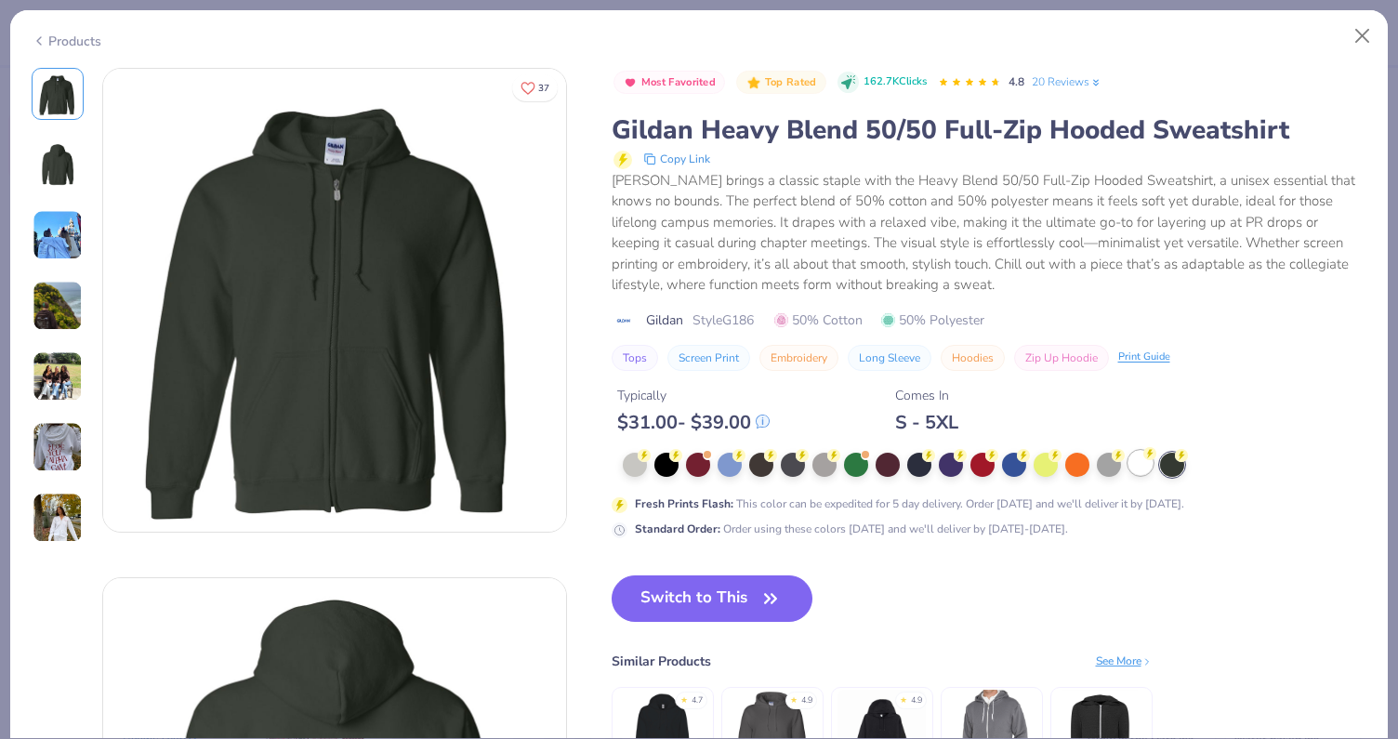
click at [1150, 468] on div at bounding box center [1140, 463] width 24 height 24
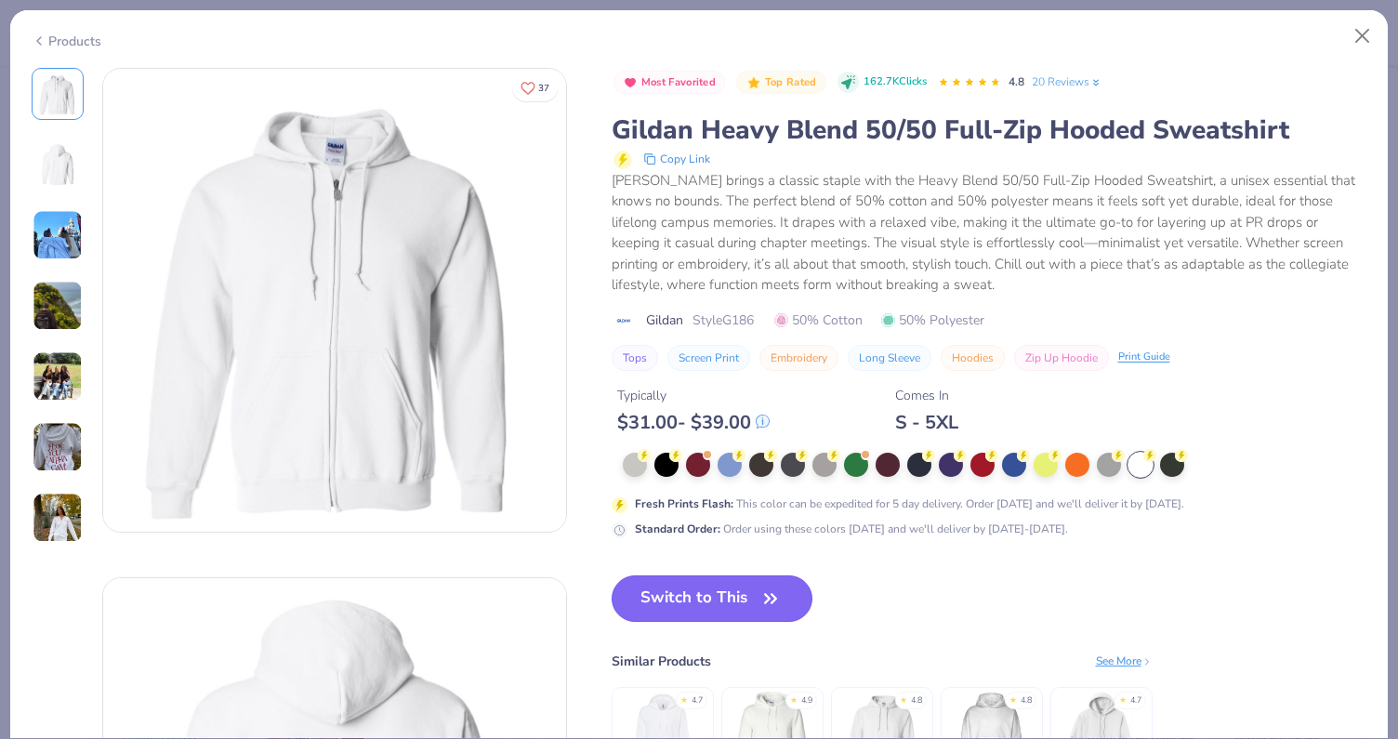
click at [733, 590] on button "Switch to This" at bounding box center [713, 598] width 202 height 46
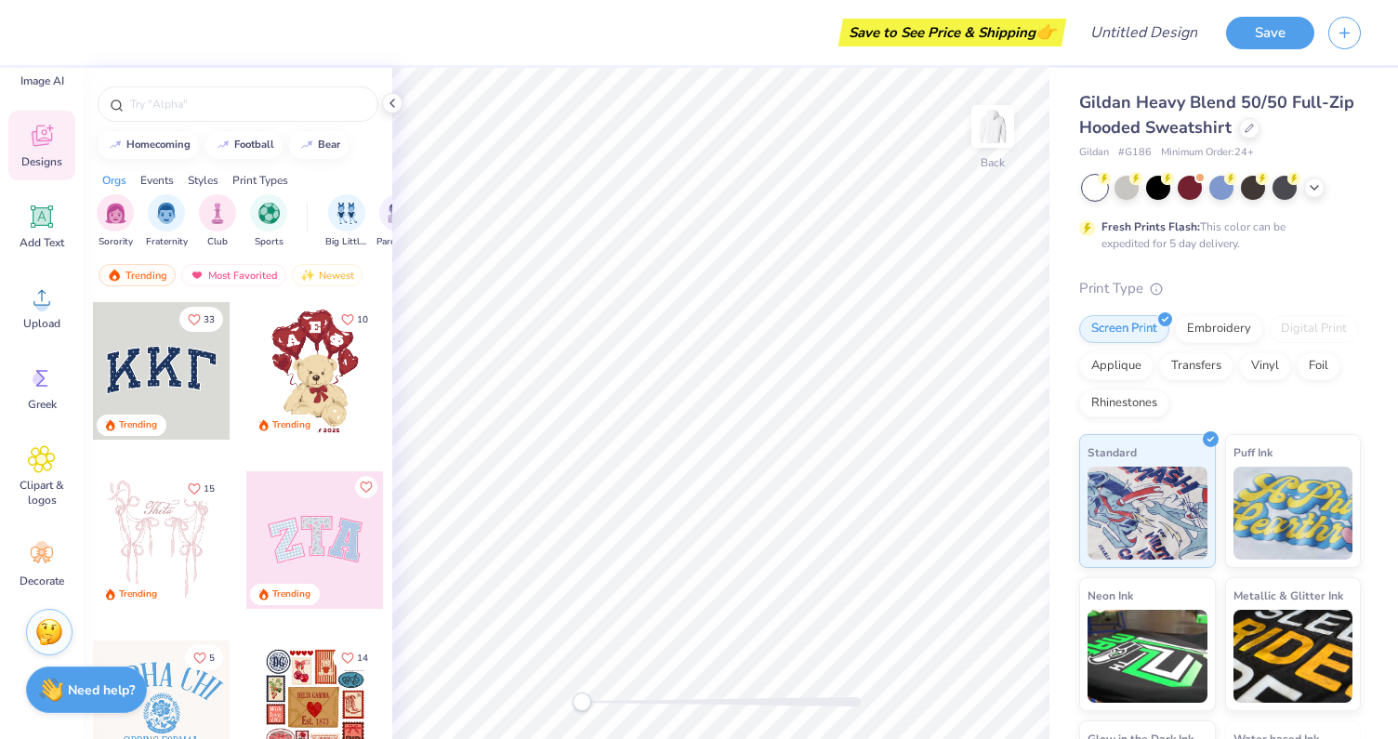
click at [187, 371] on div at bounding box center [162, 371] width 138 height 138
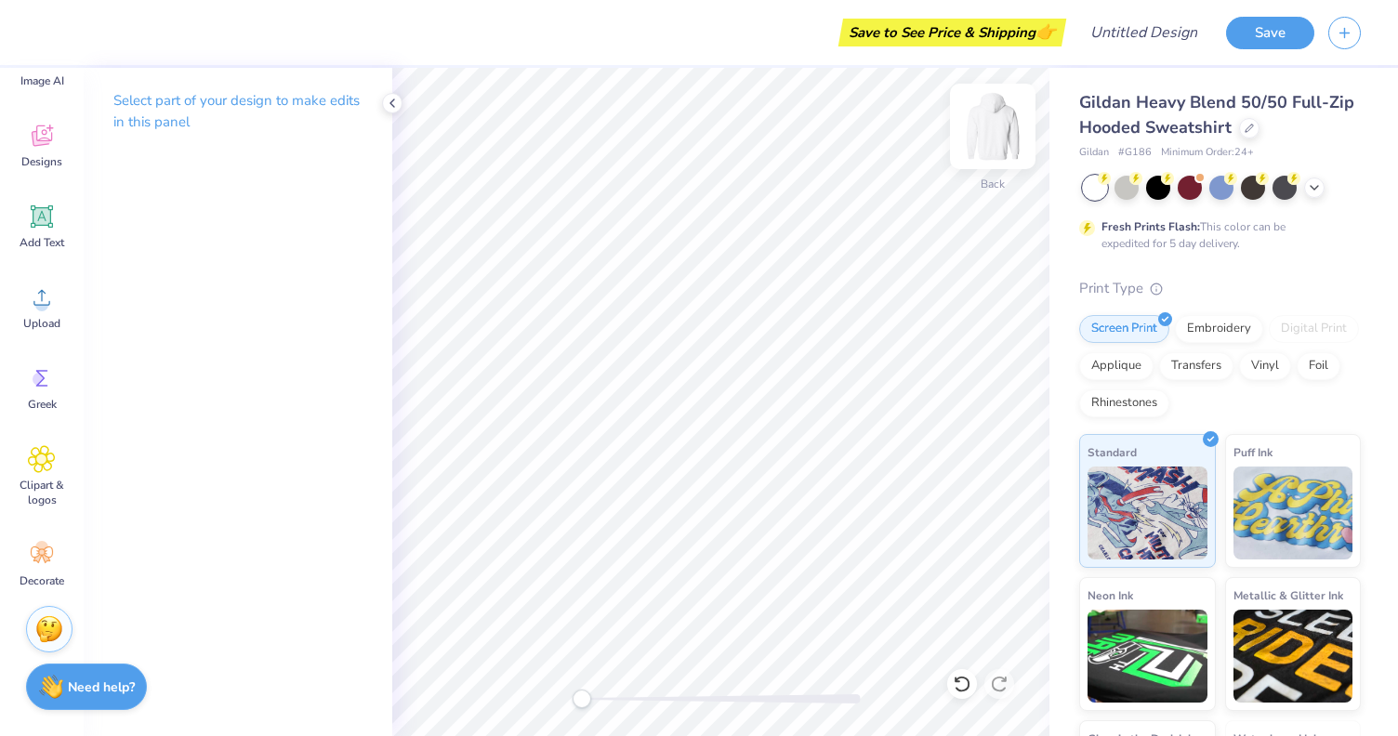
click at [998, 137] on img at bounding box center [993, 126] width 74 height 74
click at [986, 126] on img at bounding box center [993, 126] width 74 height 74
click at [33, 496] on span "Clipart & logos" at bounding box center [41, 493] width 61 height 30
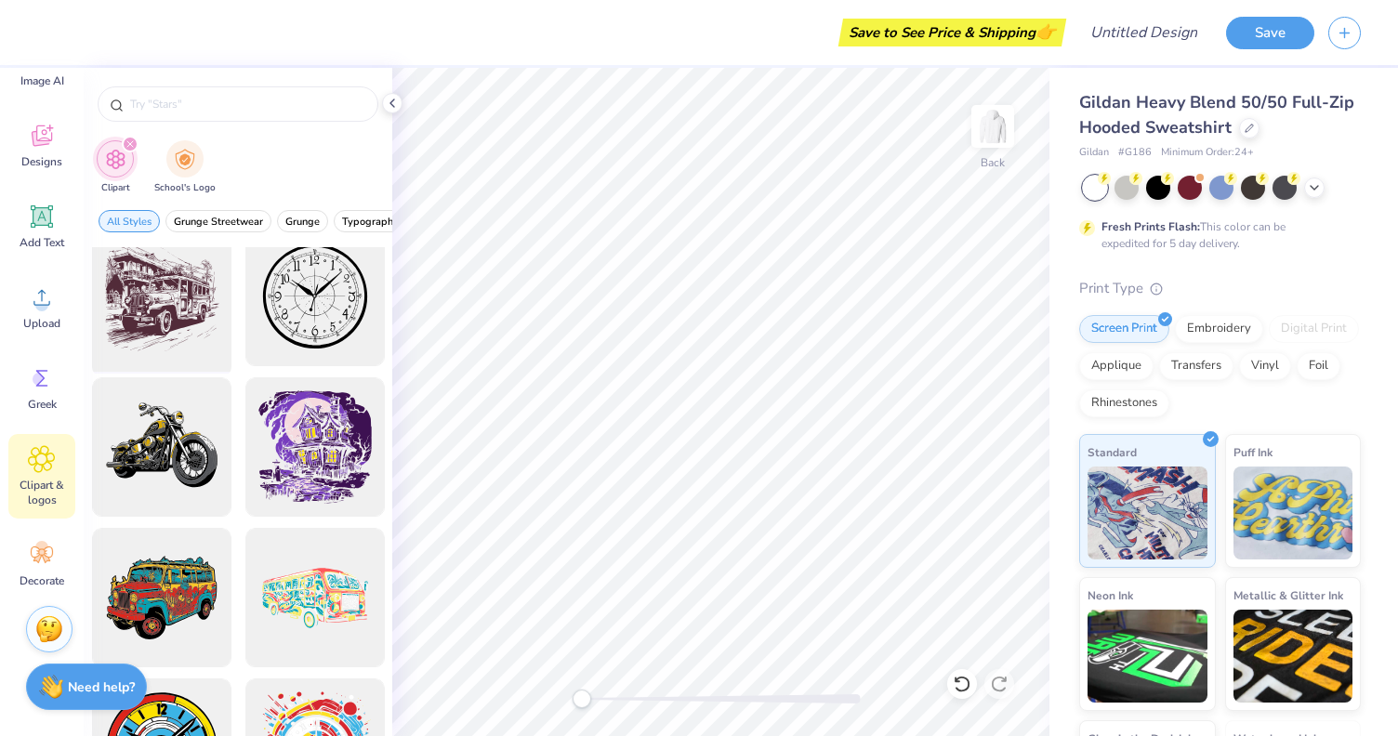
scroll to position [932, 0]
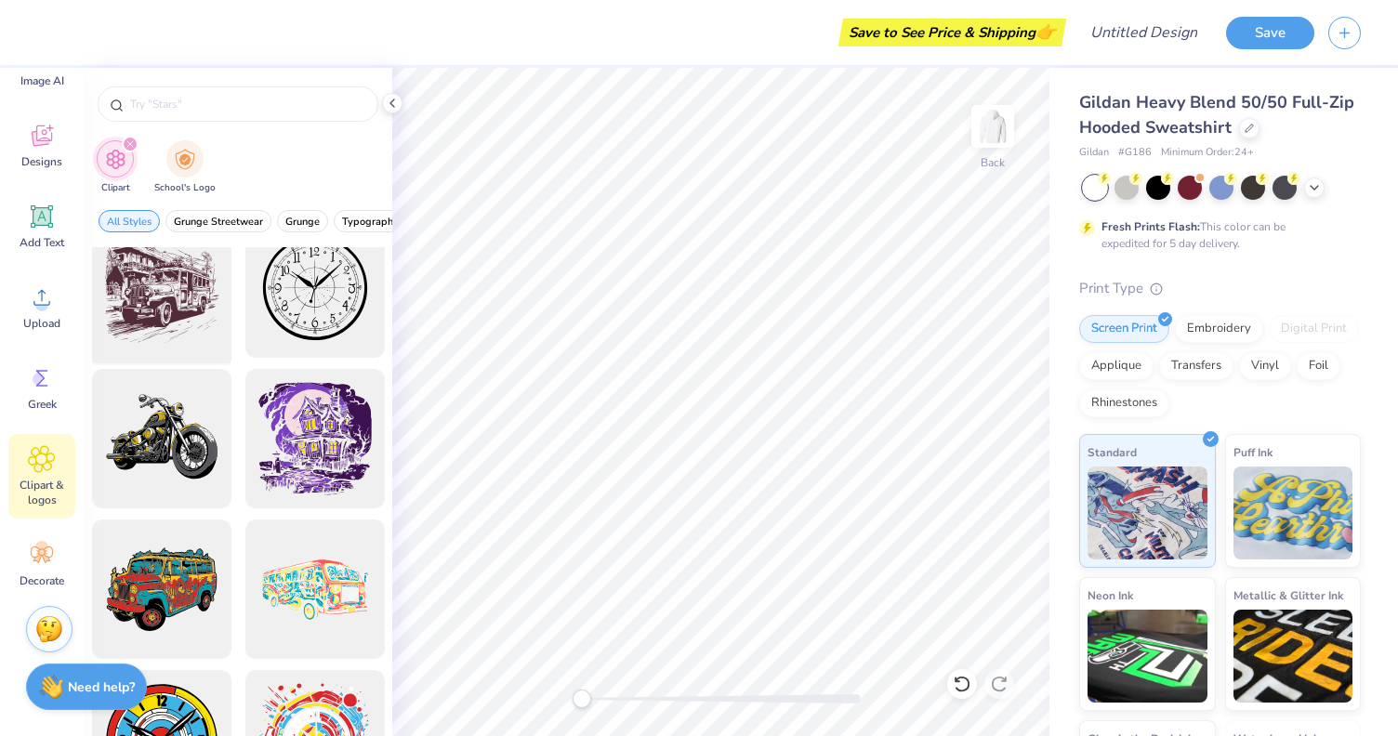
click at [146, 304] on div at bounding box center [161, 288] width 153 height 153
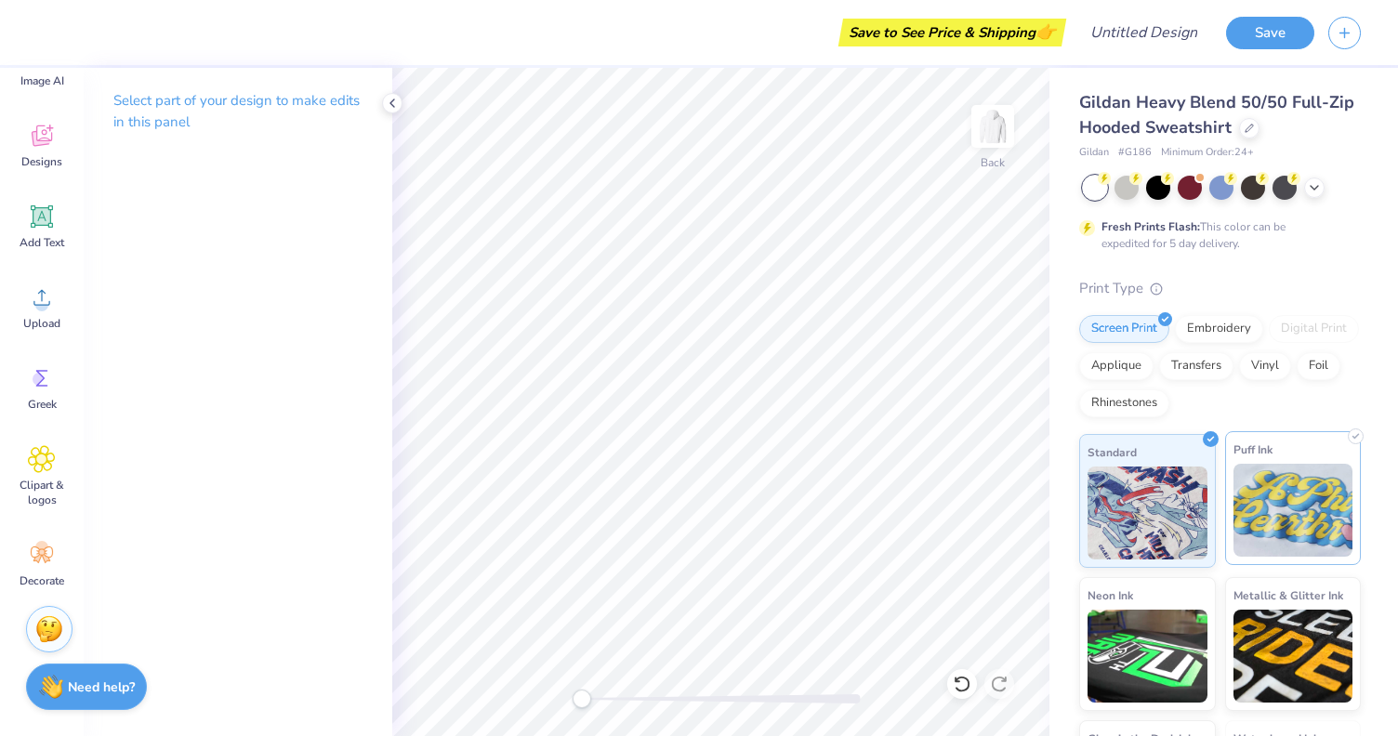
click at [1276, 507] on img at bounding box center [1293, 510] width 120 height 93
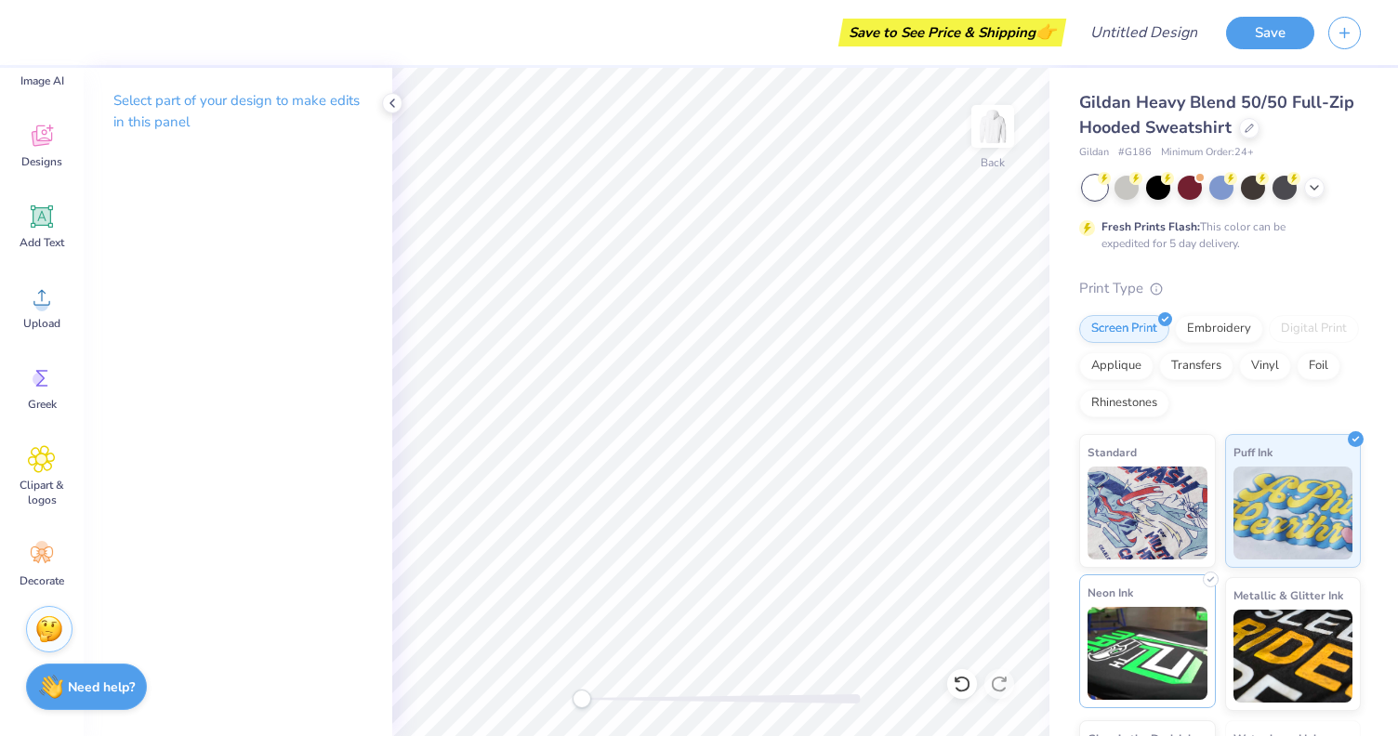
click at [1137, 625] on img at bounding box center [1148, 653] width 120 height 93
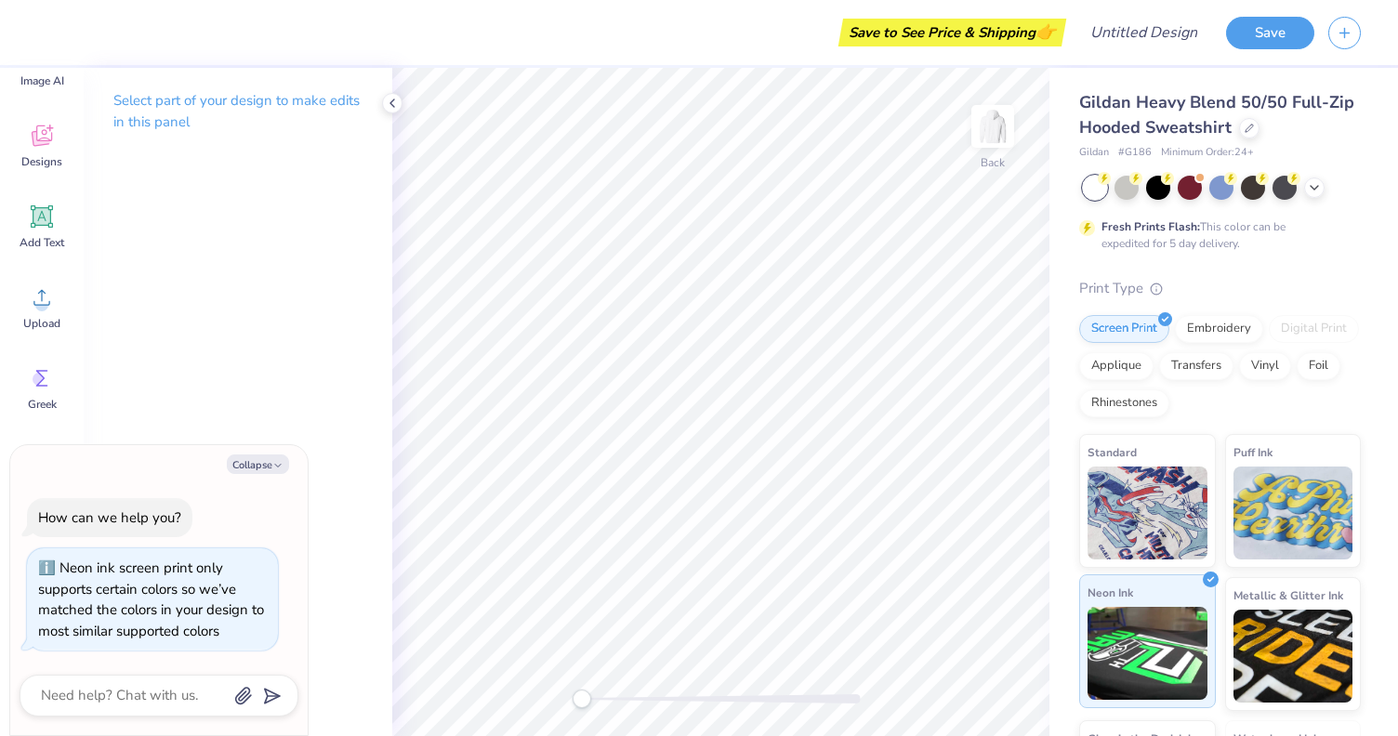
scroll to position [118, 0]
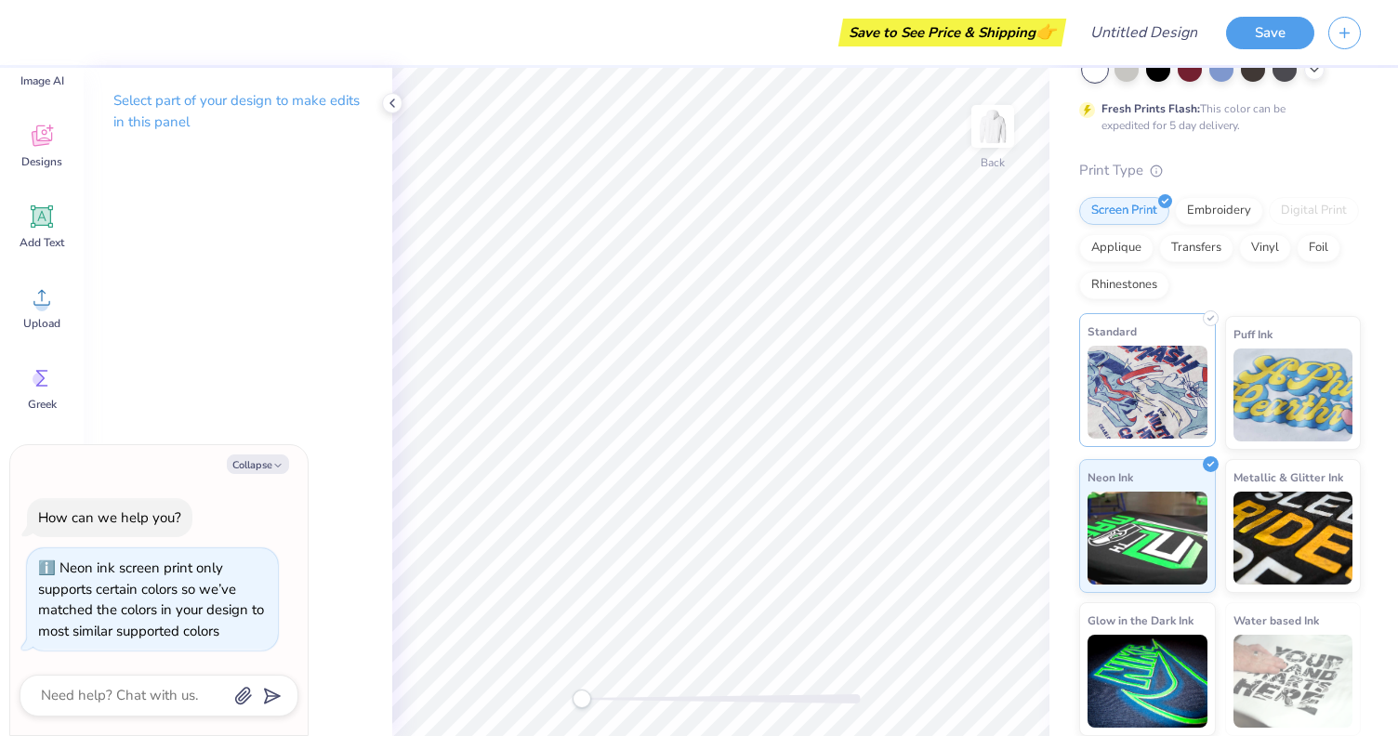
click at [1142, 378] on img at bounding box center [1148, 392] width 120 height 93
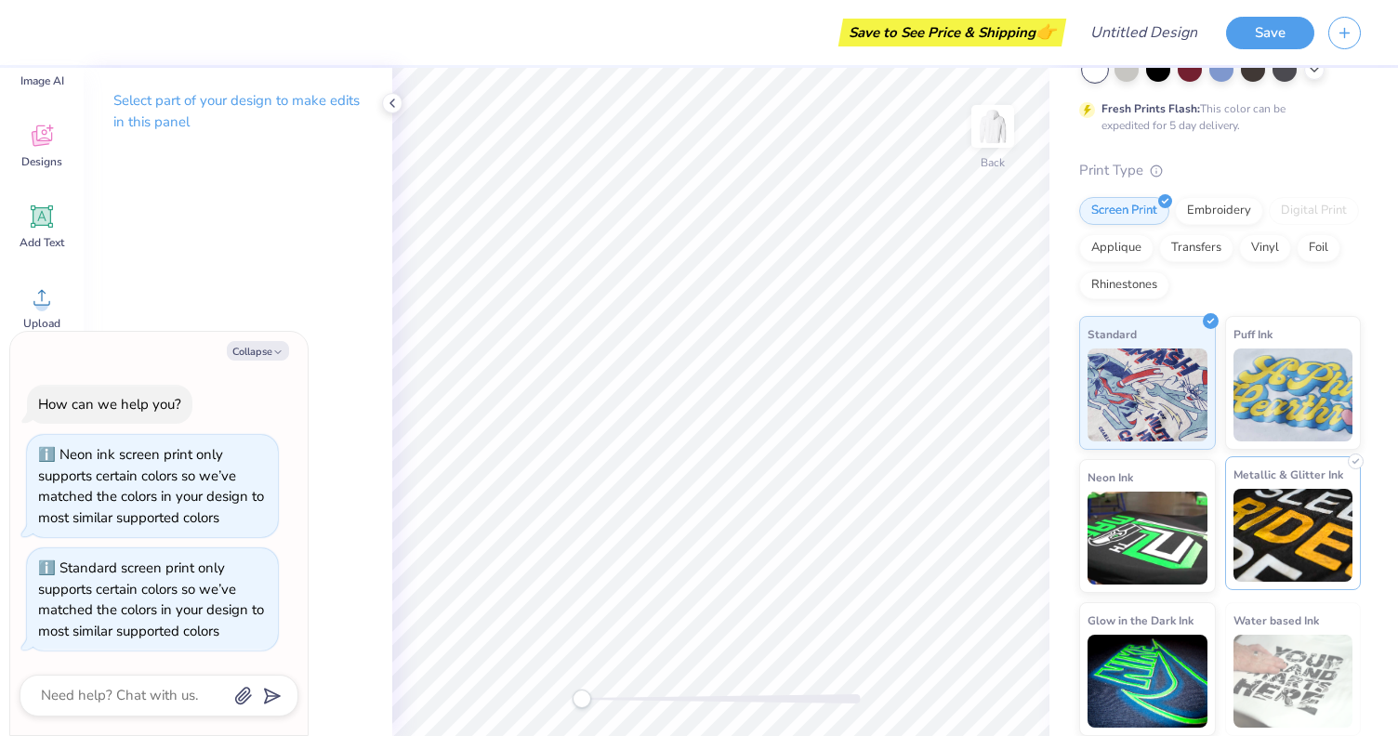
click at [1256, 488] on div "Metallic & Glitter Ink" at bounding box center [1293, 523] width 137 height 134
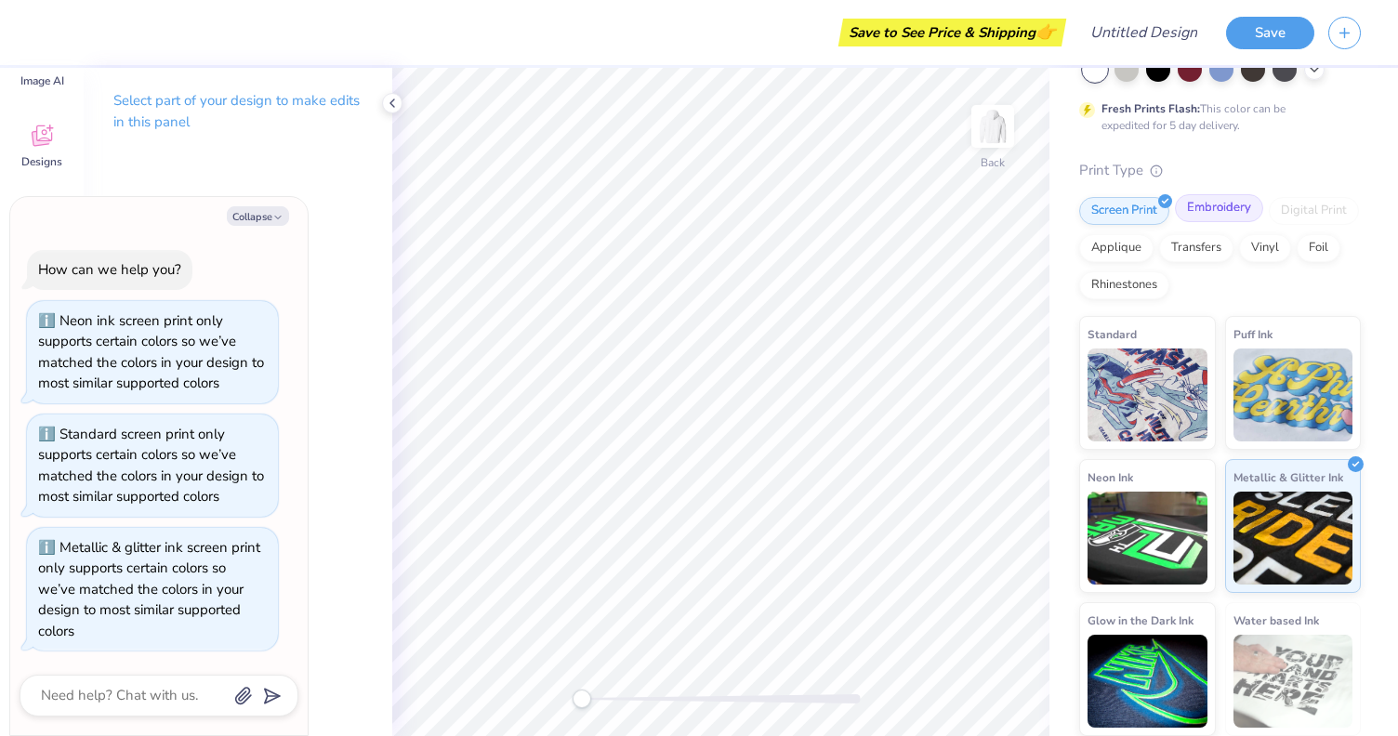
click at [1217, 213] on div "Embroidery" at bounding box center [1219, 208] width 88 height 28
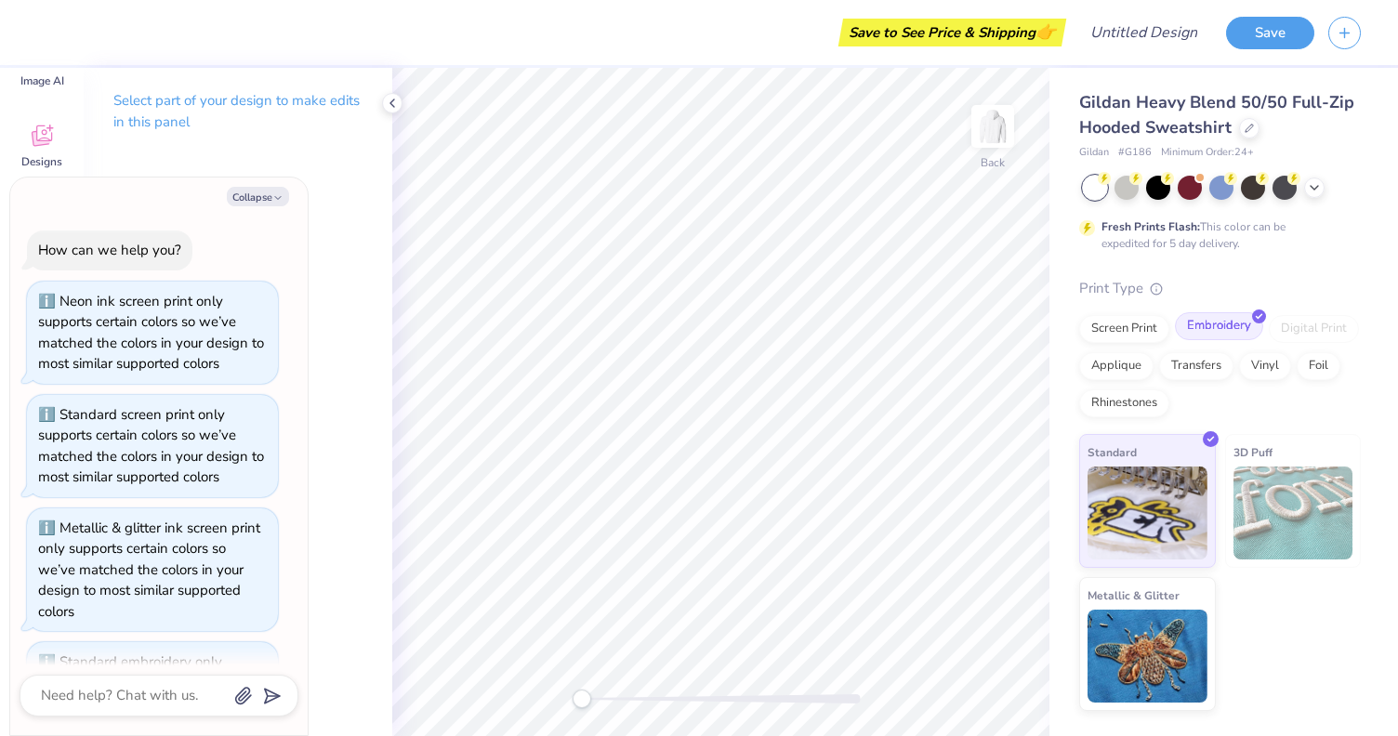
scroll to position [0, 0]
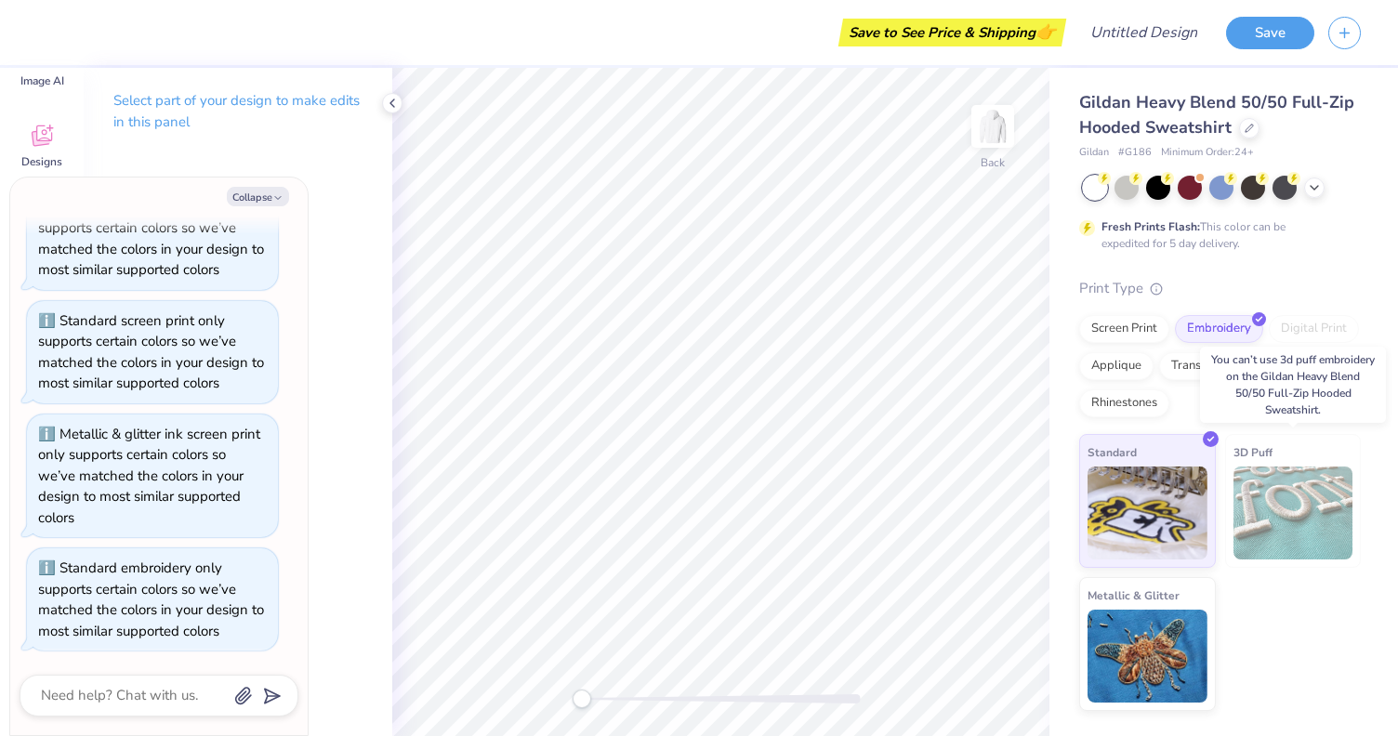
click at [1280, 478] on img at bounding box center [1293, 513] width 120 height 93
click at [1286, 460] on div "3D Puff" at bounding box center [1293, 501] width 137 height 134
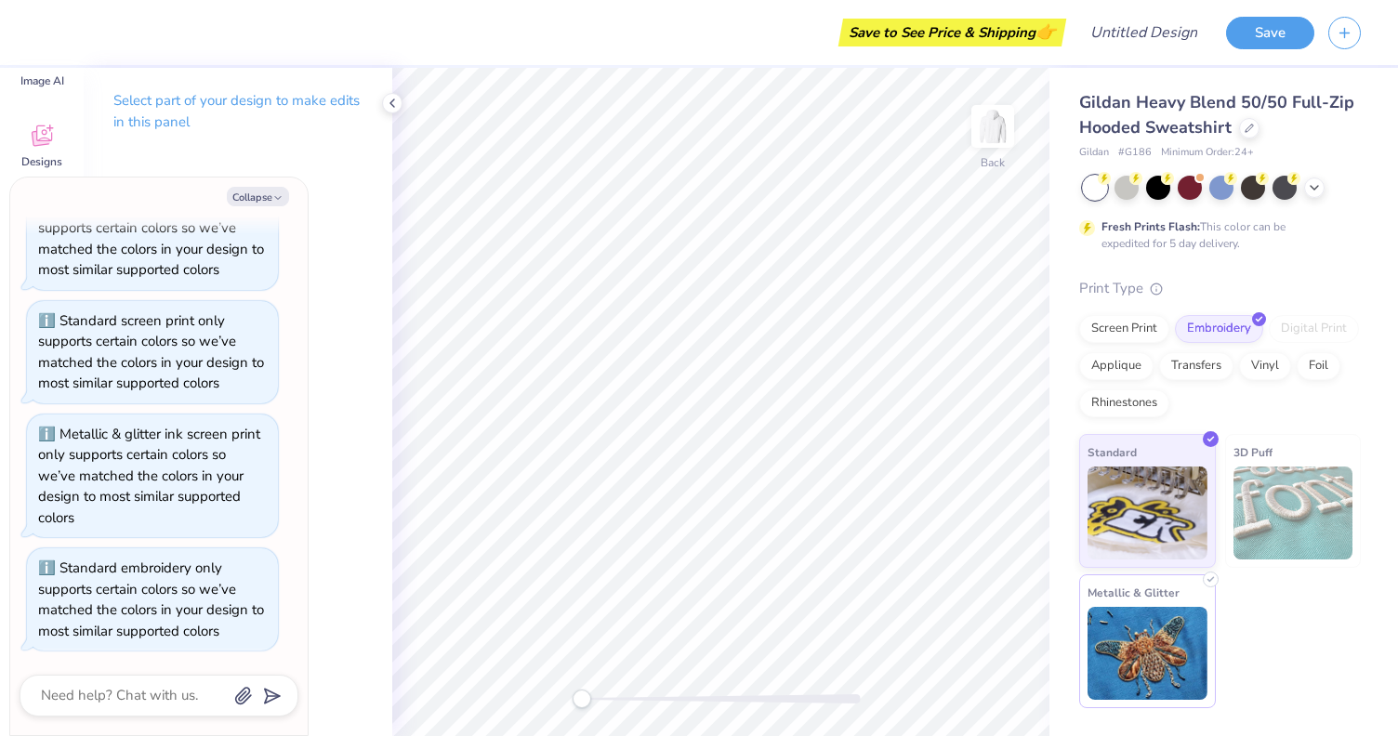
click at [1151, 665] on img at bounding box center [1148, 653] width 120 height 93
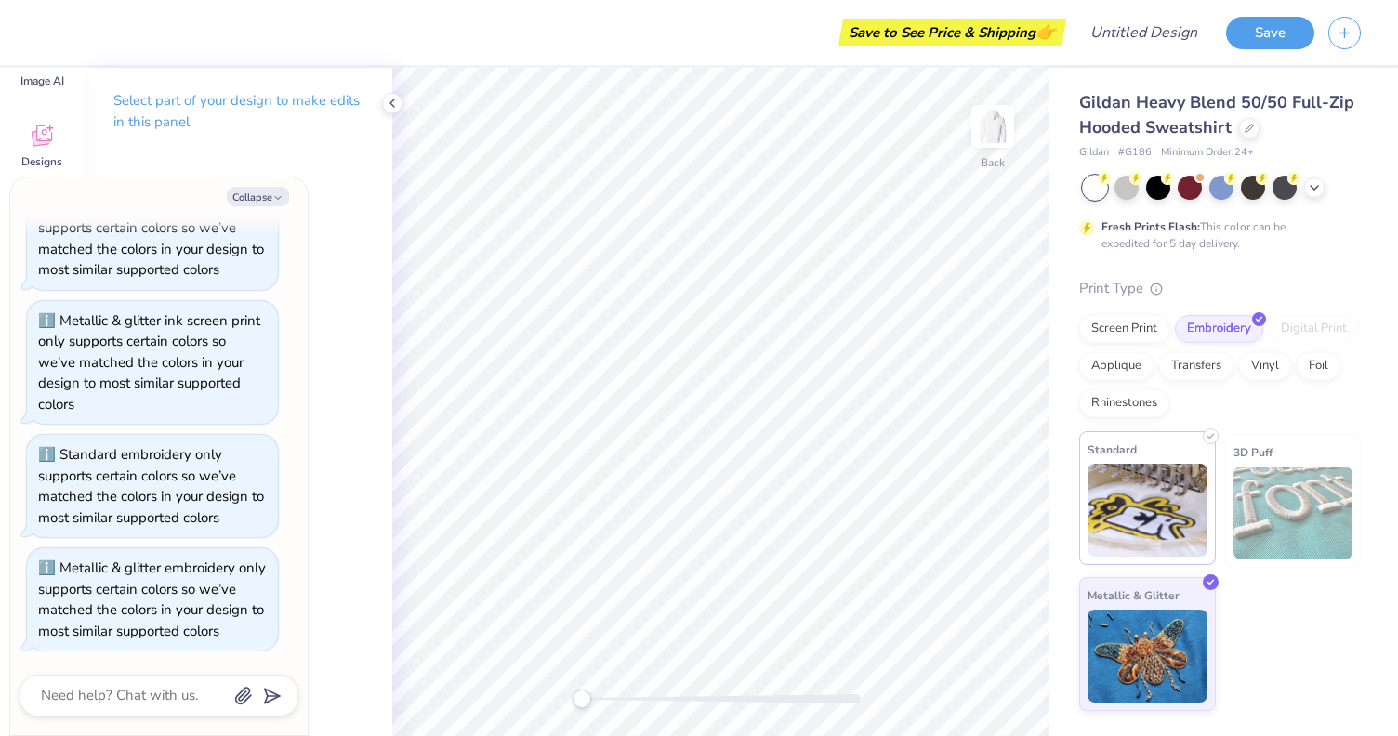
click at [1156, 538] on img at bounding box center [1148, 510] width 120 height 93
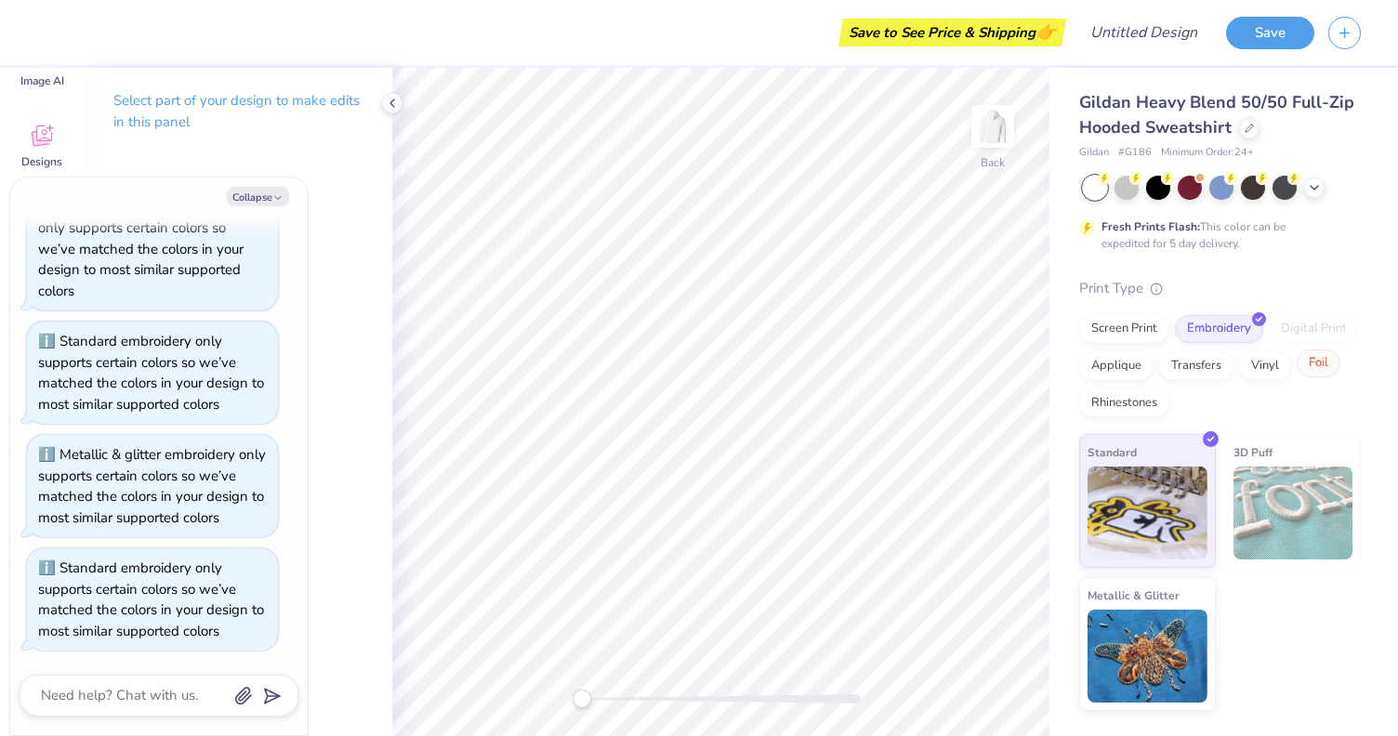
click at [1309, 370] on div "Foil" at bounding box center [1319, 364] width 44 height 28
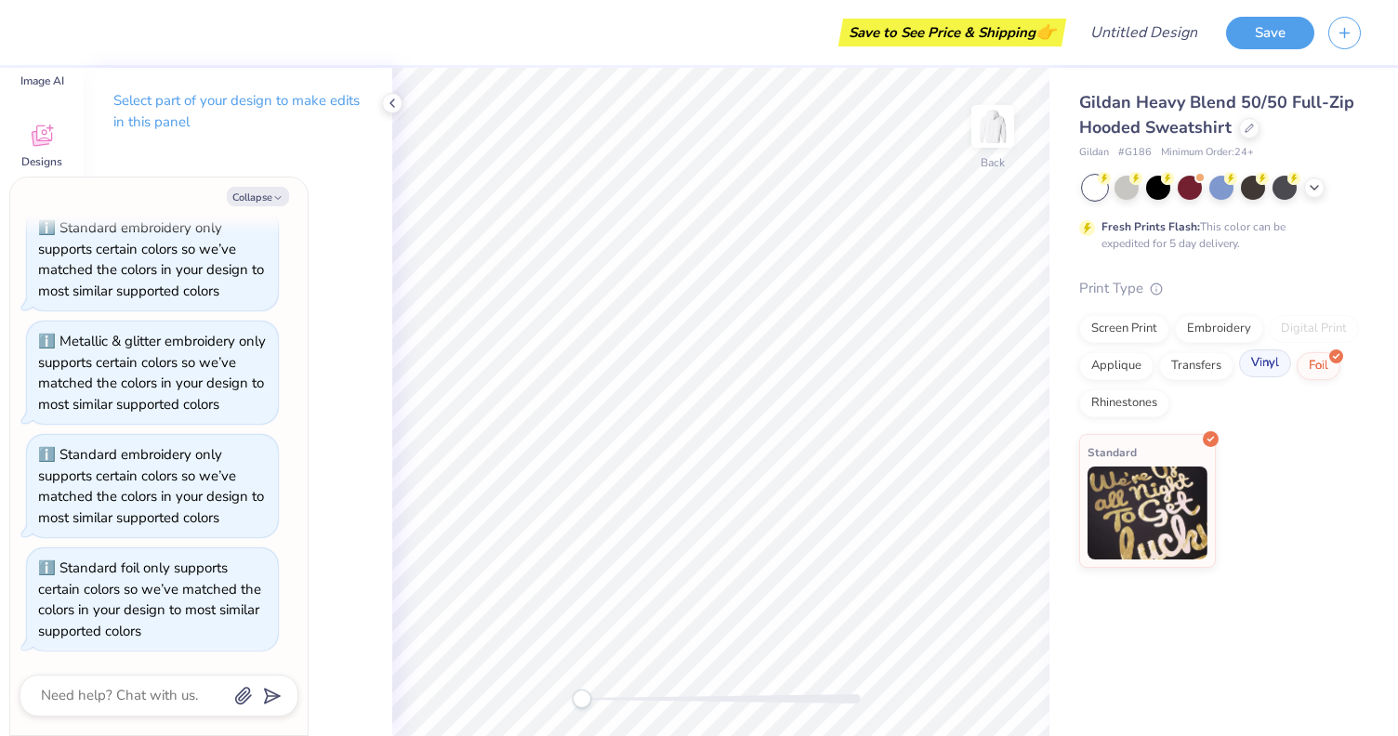
click at [1275, 367] on div "Vinyl" at bounding box center [1265, 364] width 52 height 28
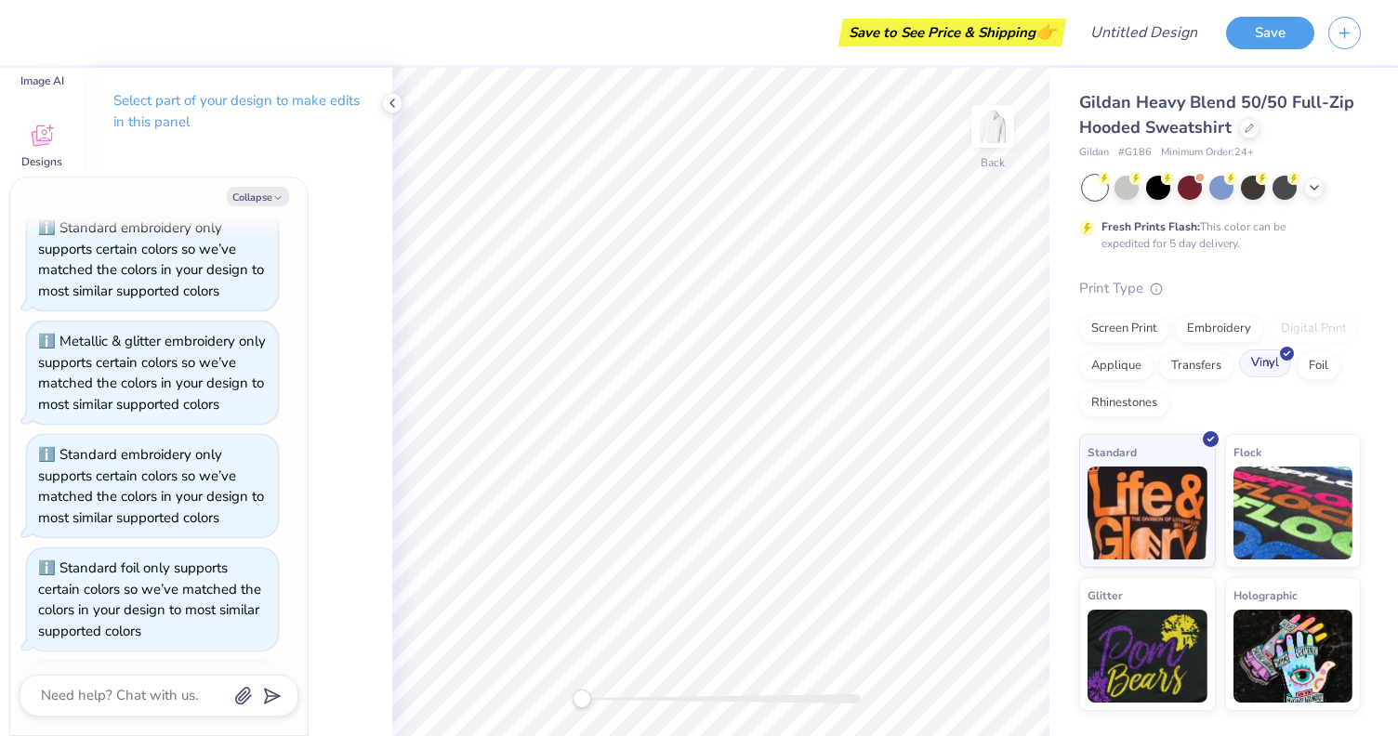
scroll to position [547, 0]
click at [1213, 373] on div "Transfers" at bounding box center [1196, 364] width 74 height 28
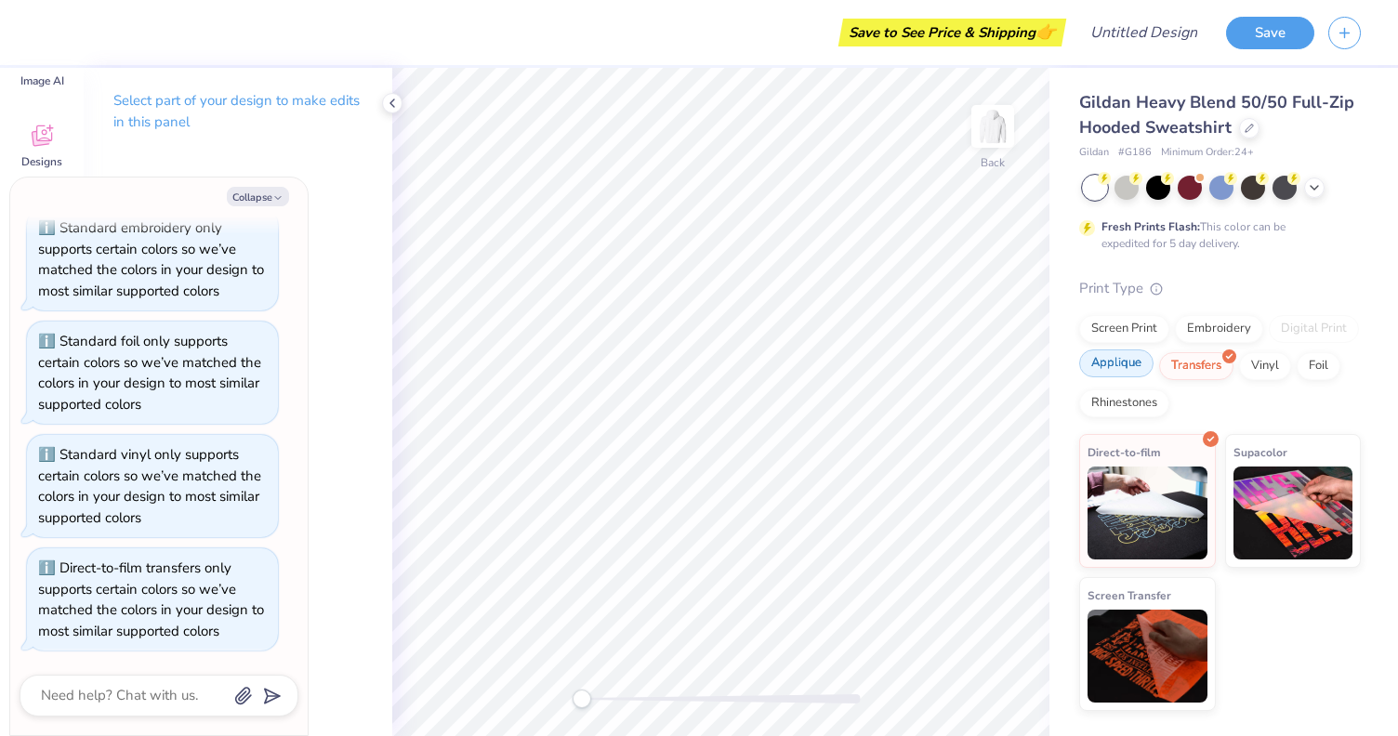
click at [1133, 376] on div "Applique" at bounding box center [1116, 364] width 74 height 28
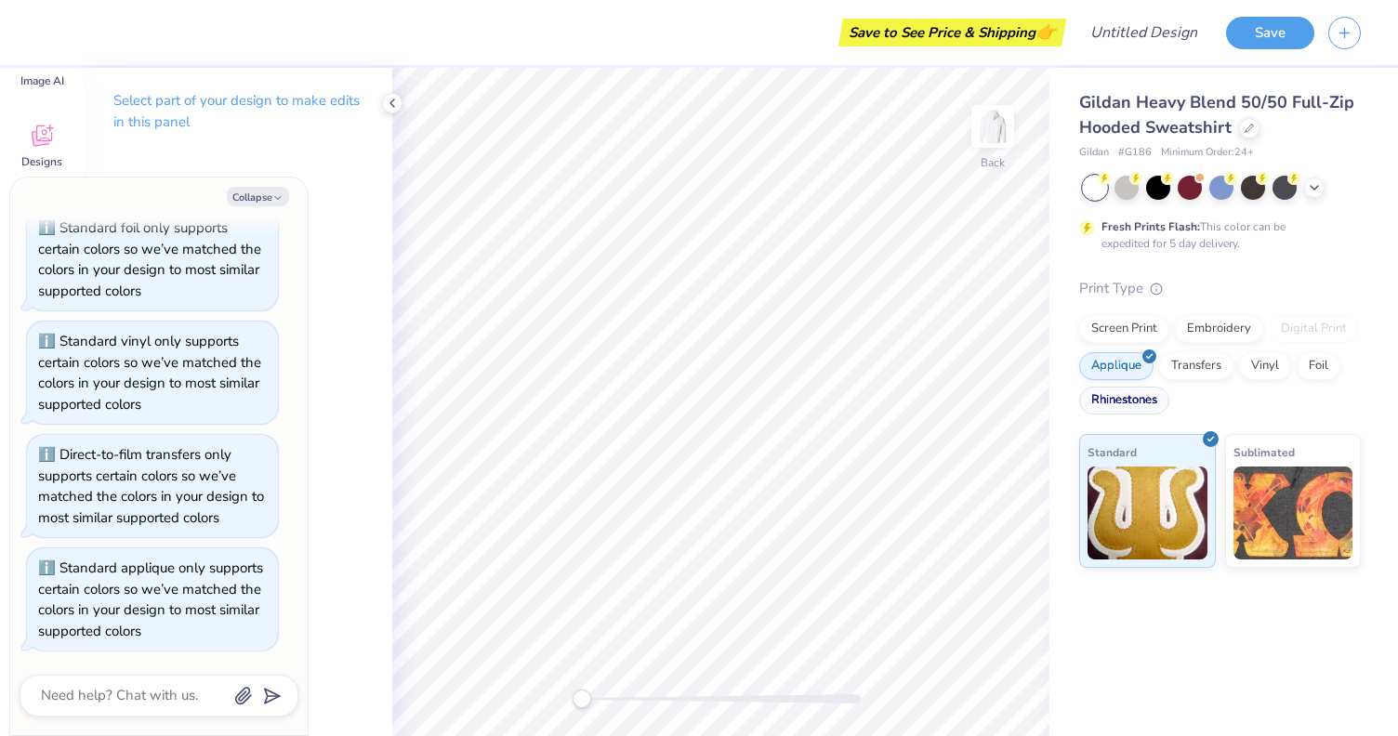
click at [1133, 394] on div "Rhinestones" at bounding box center [1124, 401] width 90 height 28
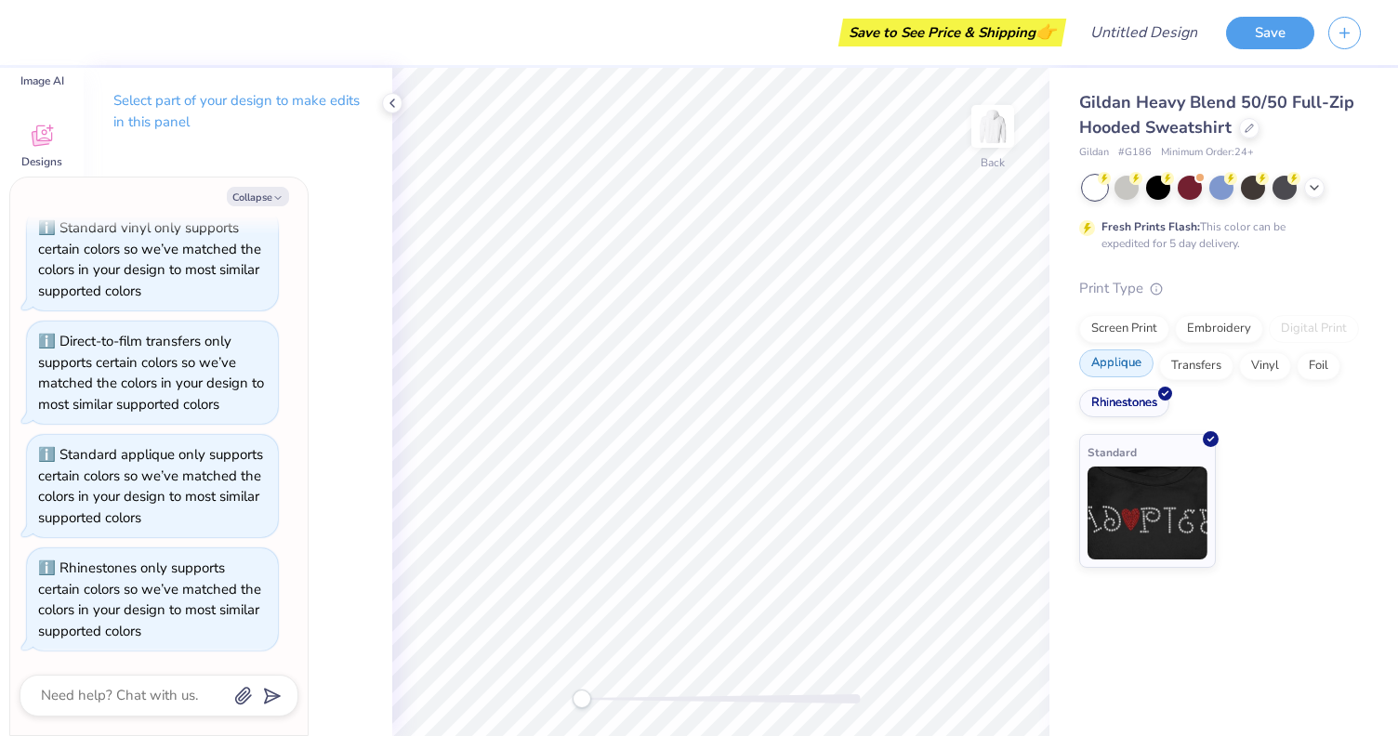
click at [1128, 371] on div "Applique" at bounding box center [1116, 364] width 74 height 28
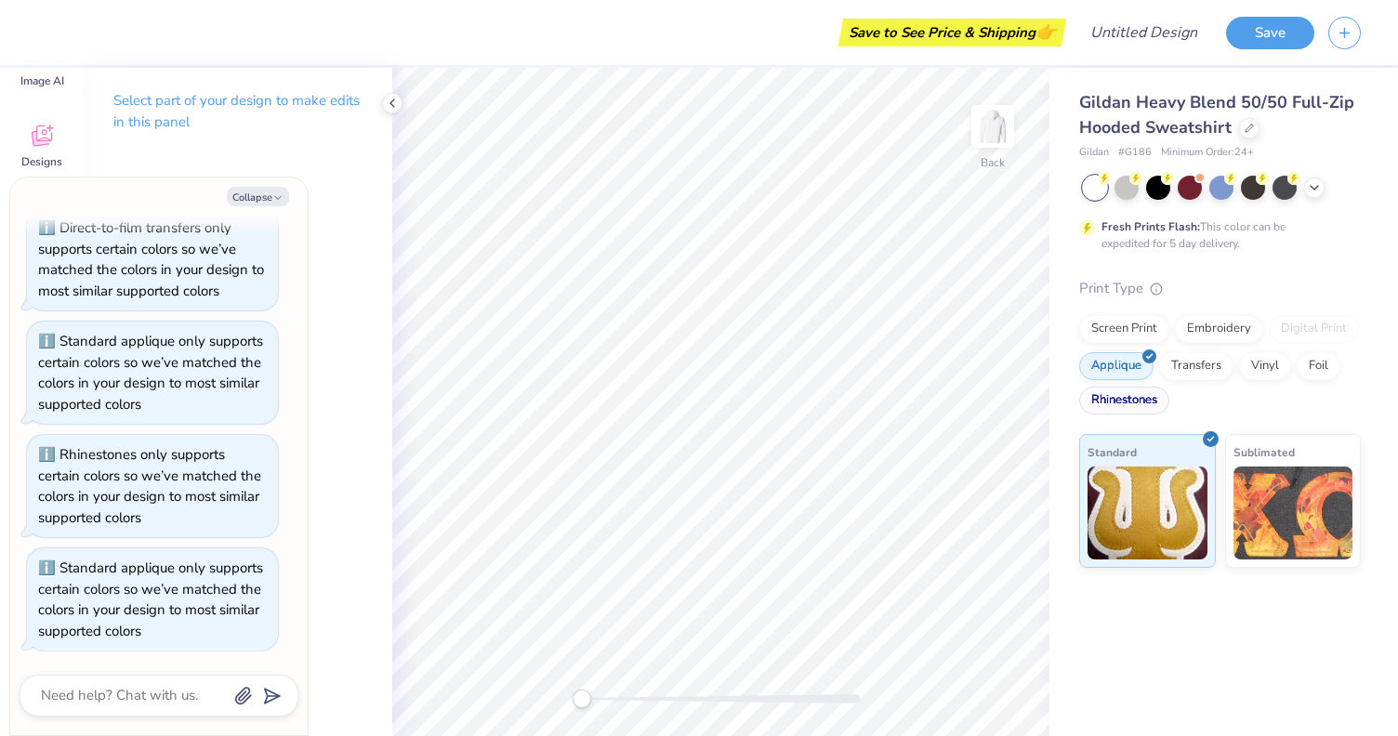
click at [1130, 393] on div "Rhinestones" at bounding box center [1124, 401] width 90 height 28
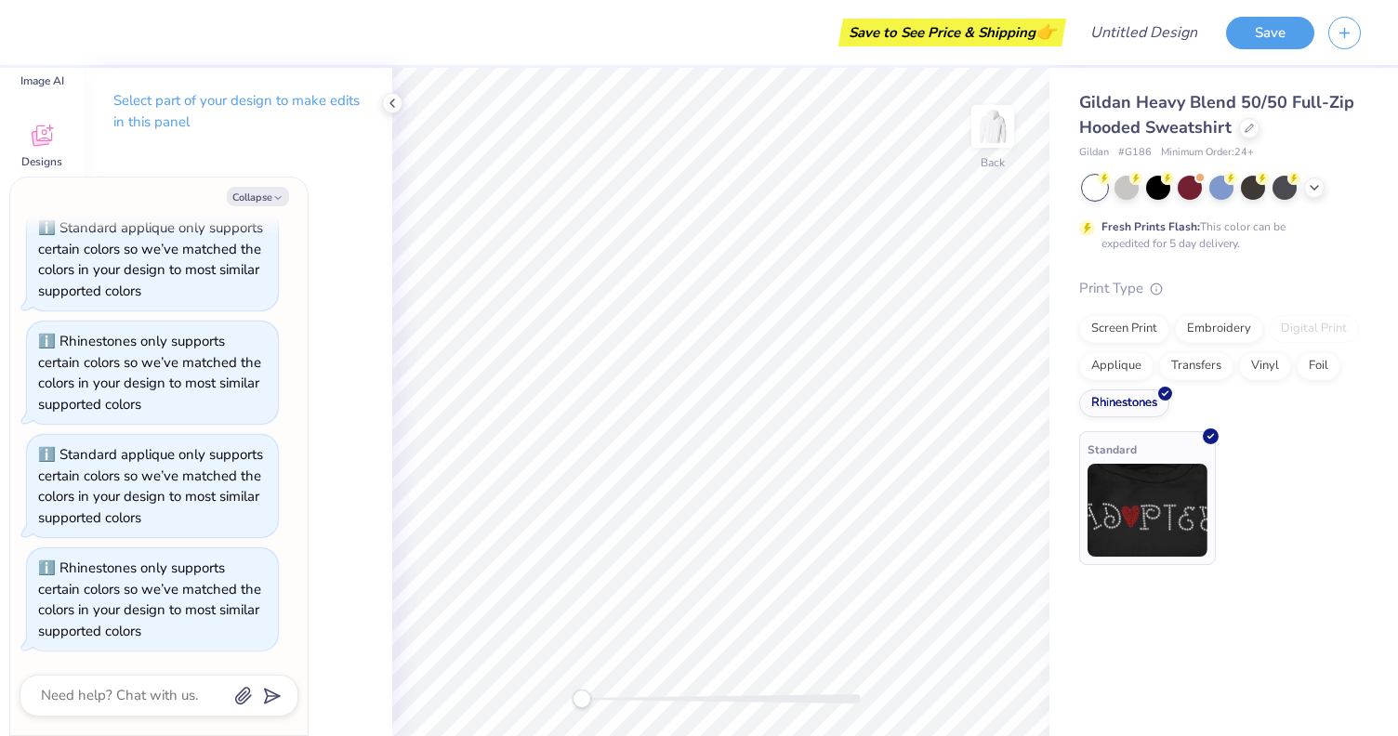
click at [1138, 506] on img at bounding box center [1148, 510] width 120 height 93
click at [1126, 361] on div "Applique" at bounding box center [1116, 364] width 74 height 28
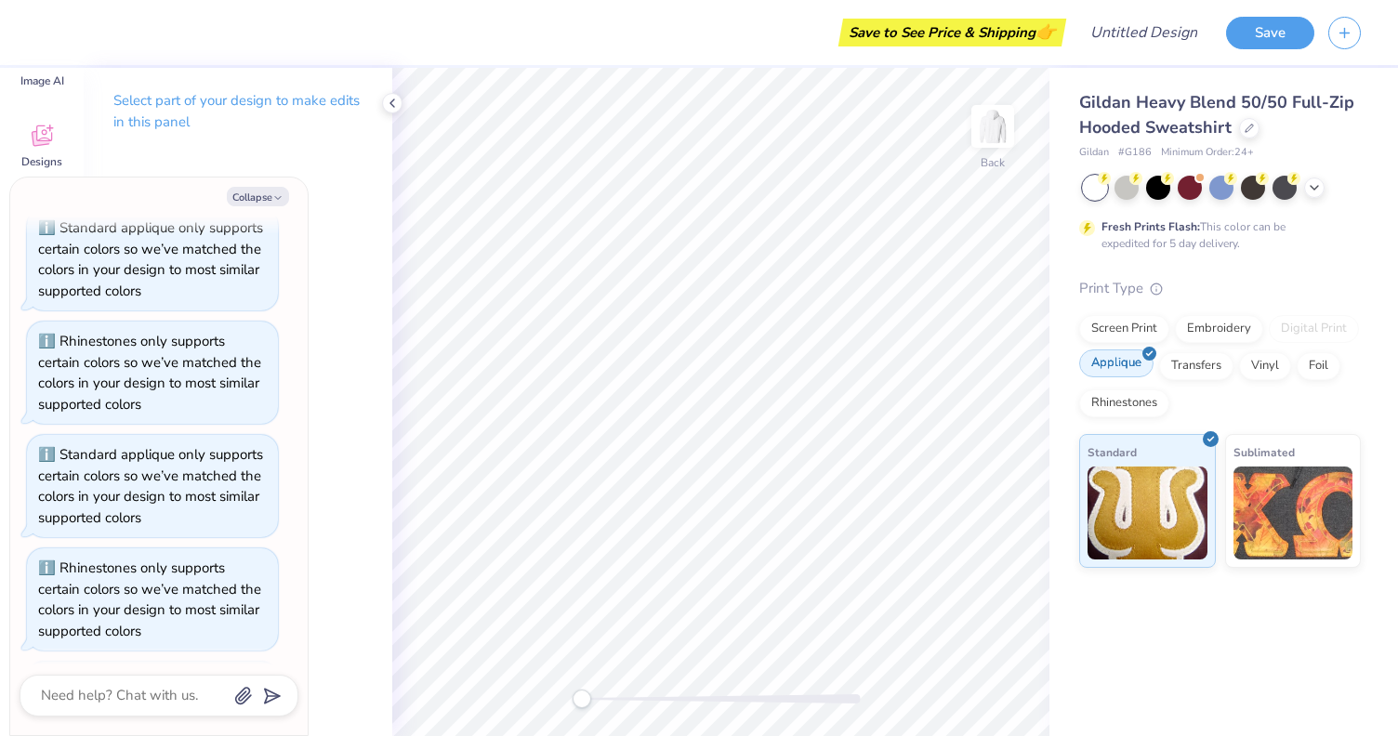
scroll to position [1228, 0]
click at [1108, 449] on span "Standard" at bounding box center [1112, 450] width 49 height 20
click at [391, 103] on polyline at bounding box center [392, 102] width 4 height 7
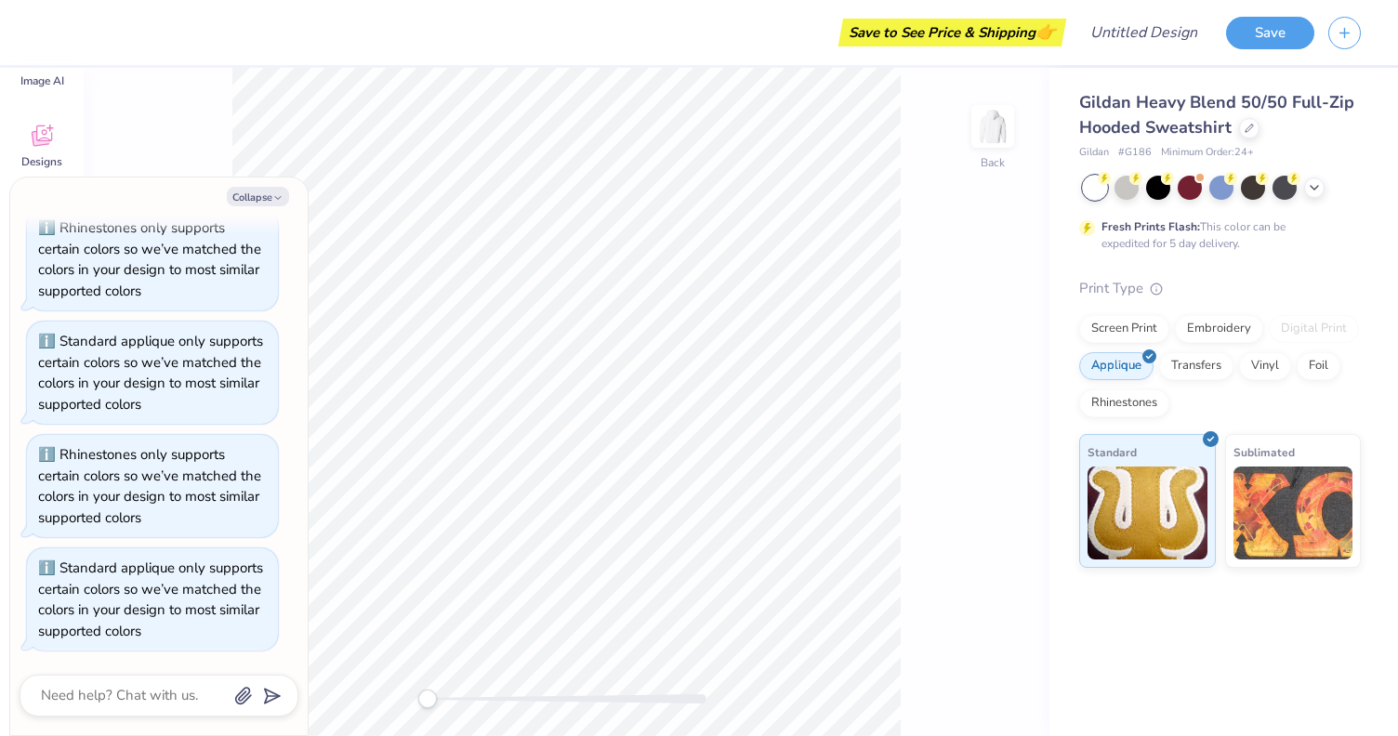
click at [966, 44] on div "Save to See Price & Shipping 👉" at bounding box center [952, 33] width 218 height 28
type textarea "x"
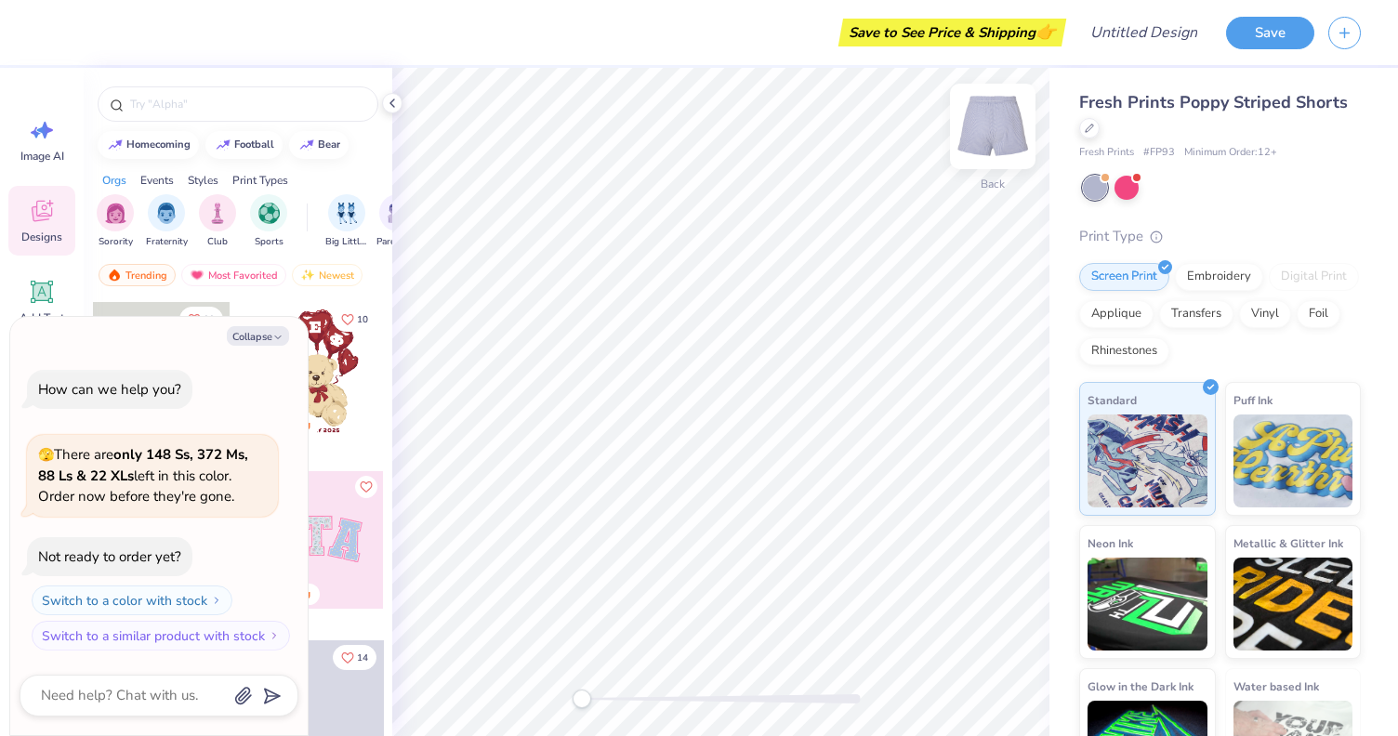
click at [986, 124] on img at bounding box center [993, 126] width 74 height 74
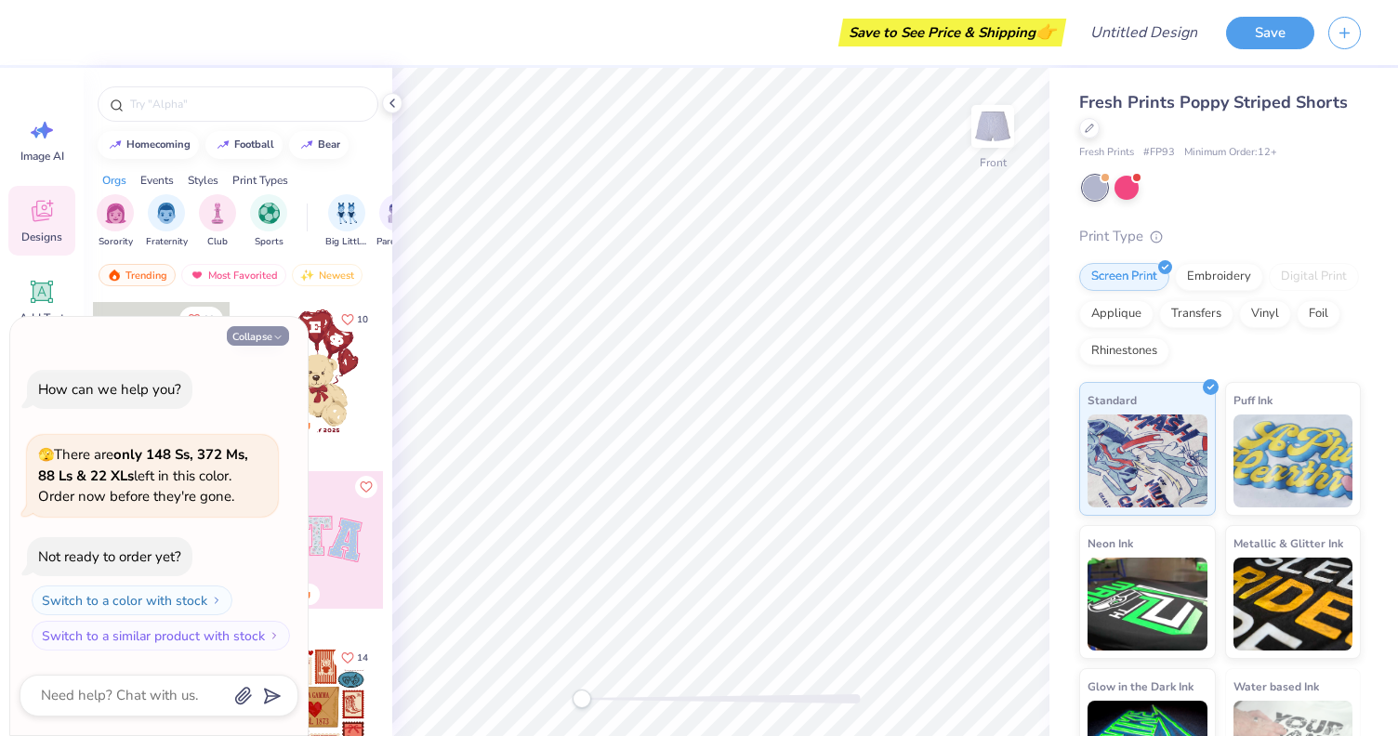
click at [256, 334] on button "Collapse" at bounding box center [258, 336] width 62 height 20
type textarea "x"
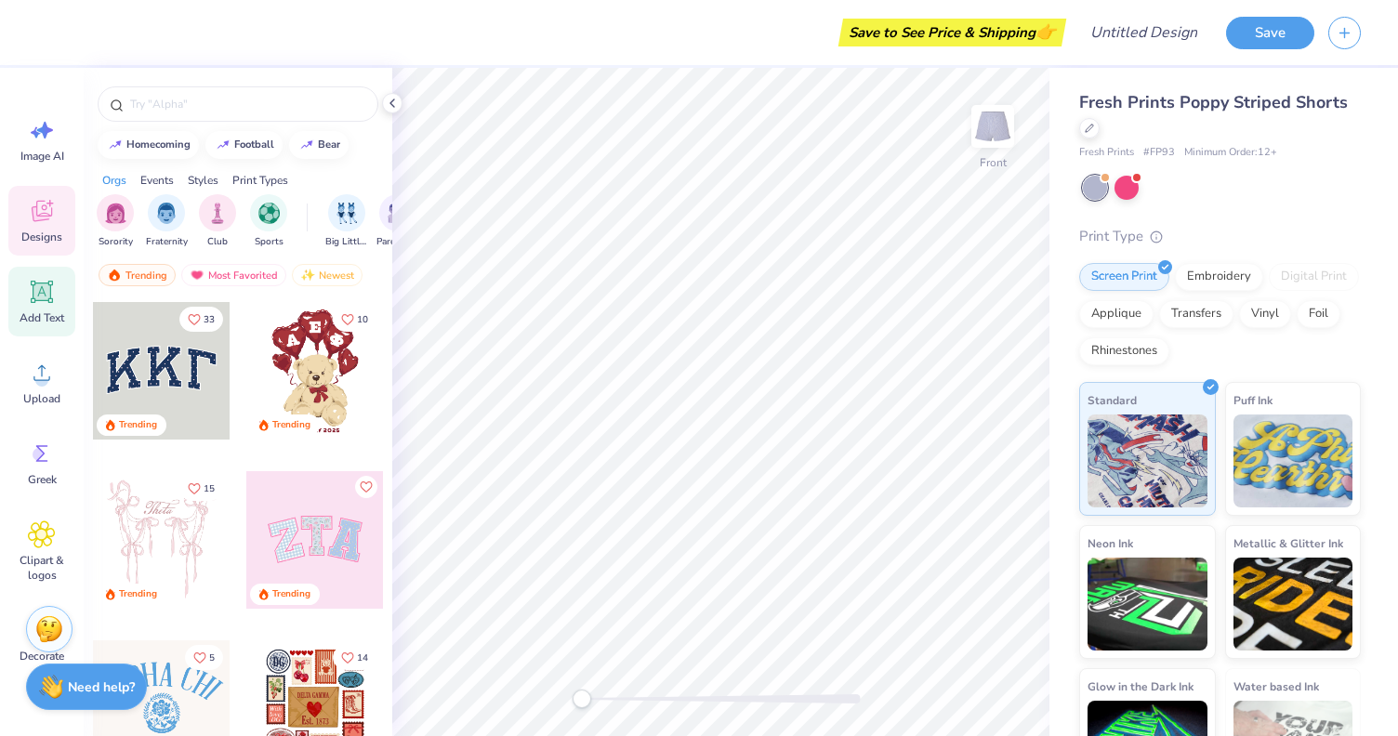
click at [33, 320] on span "Add Text" at bounding box center [42, 317] width 45 height 15
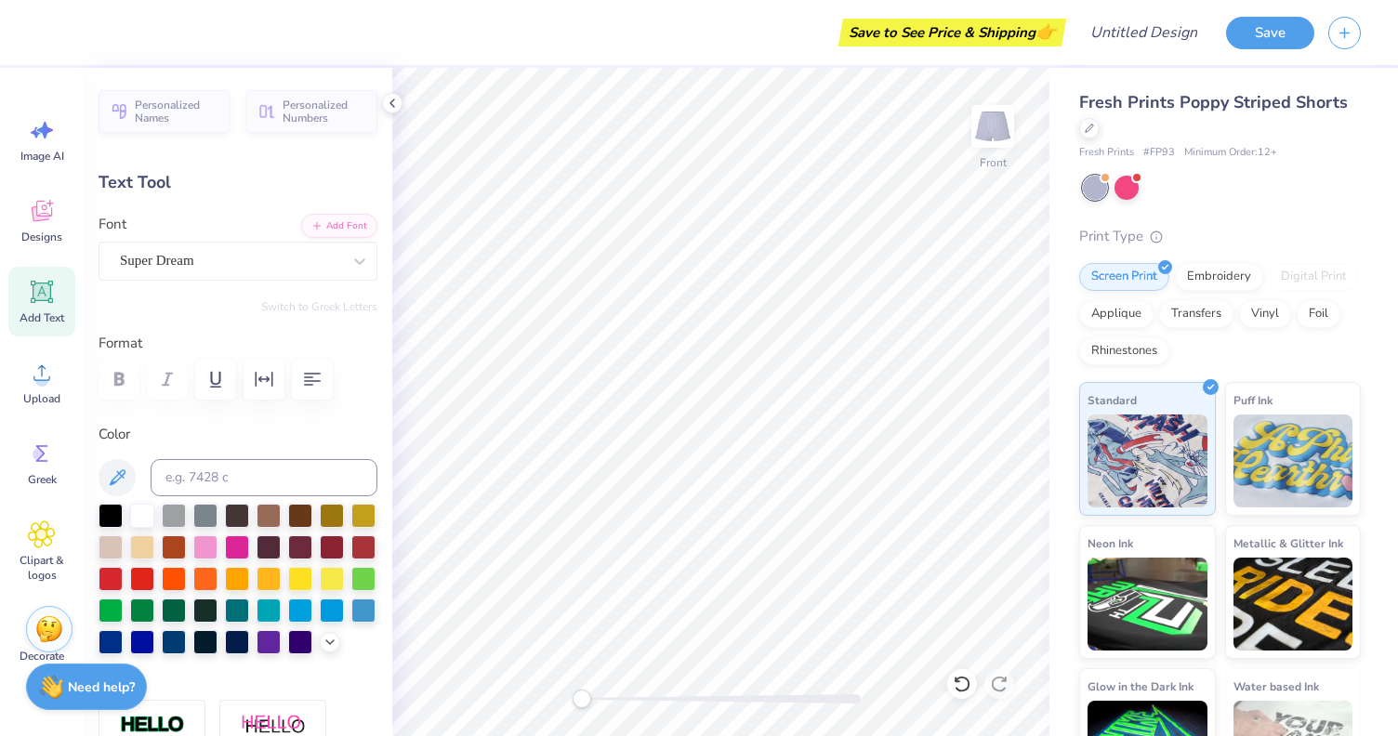
type input "0.50"
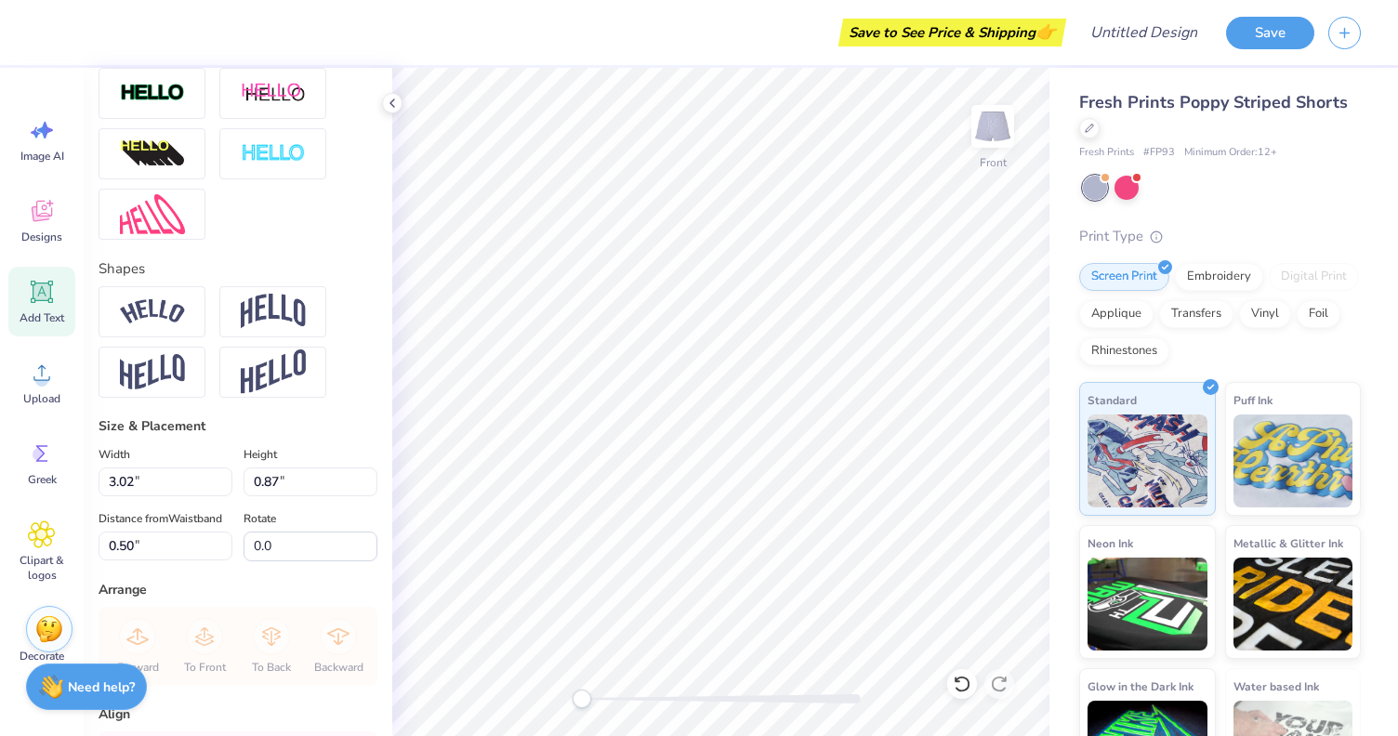
scroll to position [798, 0]
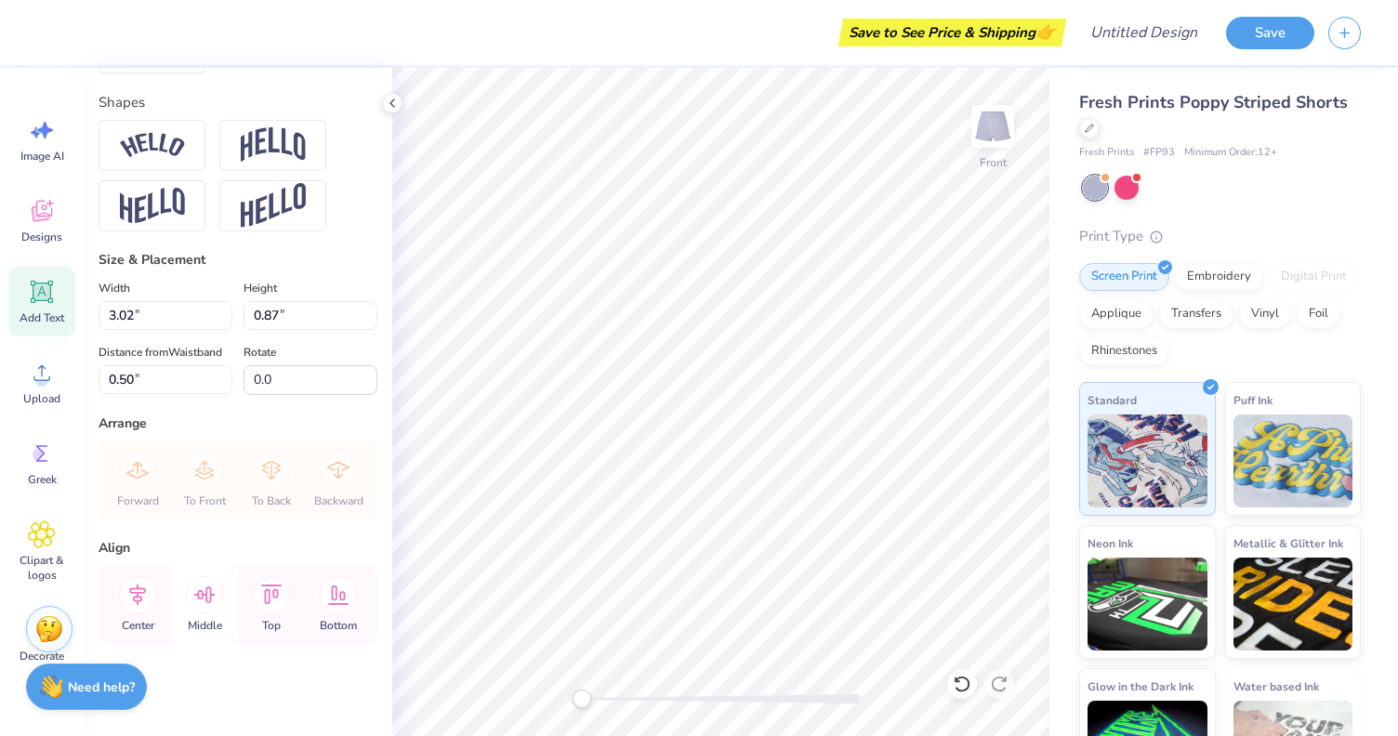
click at [206, 587] on icon at bounding box center [204, 595] width 21 height 17
click at [206, 592] on icon at bounding box center [204, 595] width 21 height 17
click at [270, 586] on icon at bounding box center [271, 594] width 37 height 37
click at [217, 587] on icon at bounding box center [204, 594] width 37 height 37
